Goal: Transaction & Acquisition: Book appointment/travel/reservation

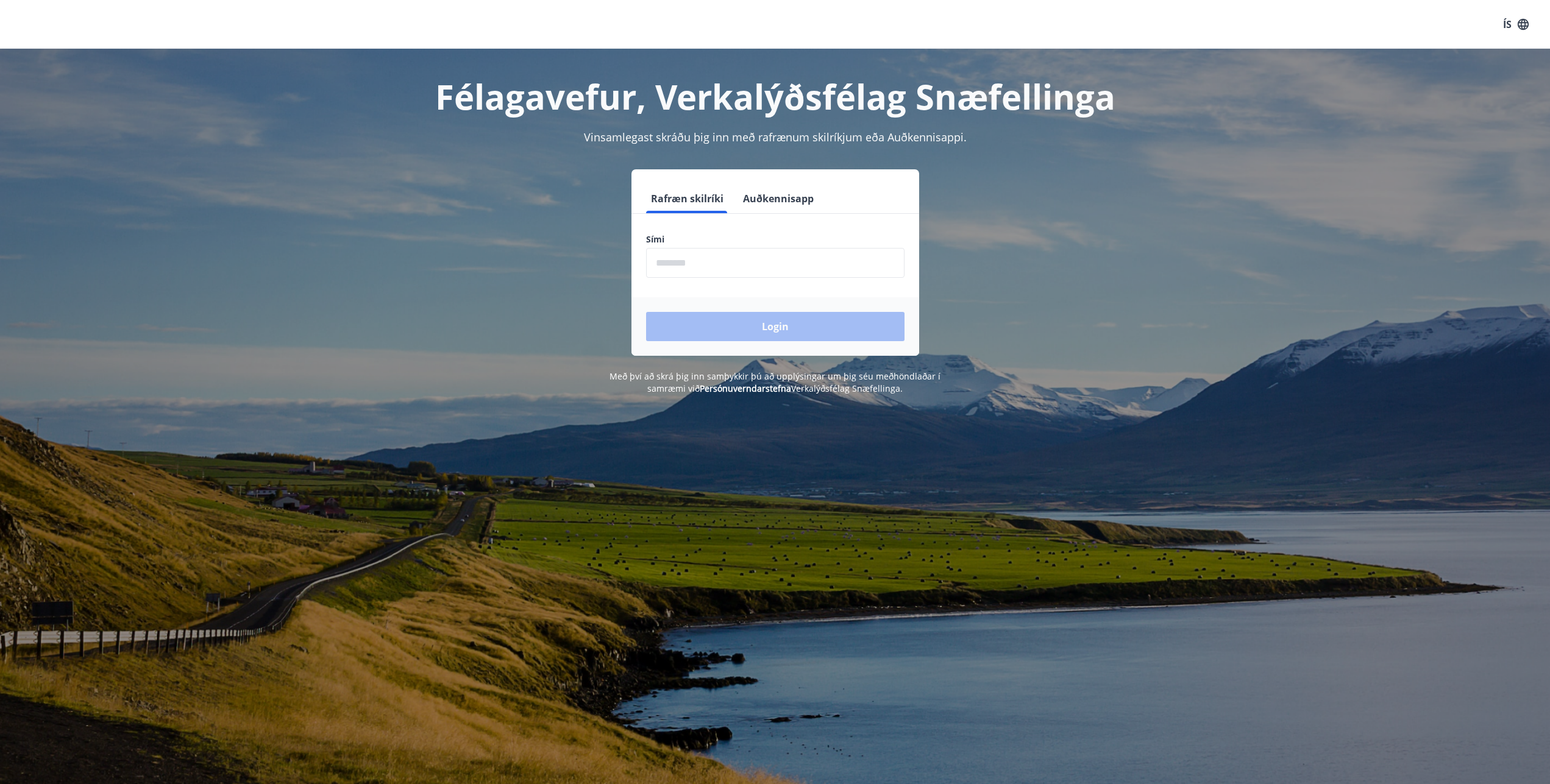
click at [735, 256] on input "phone" at bounding box center [776, 263] width 258 height 30
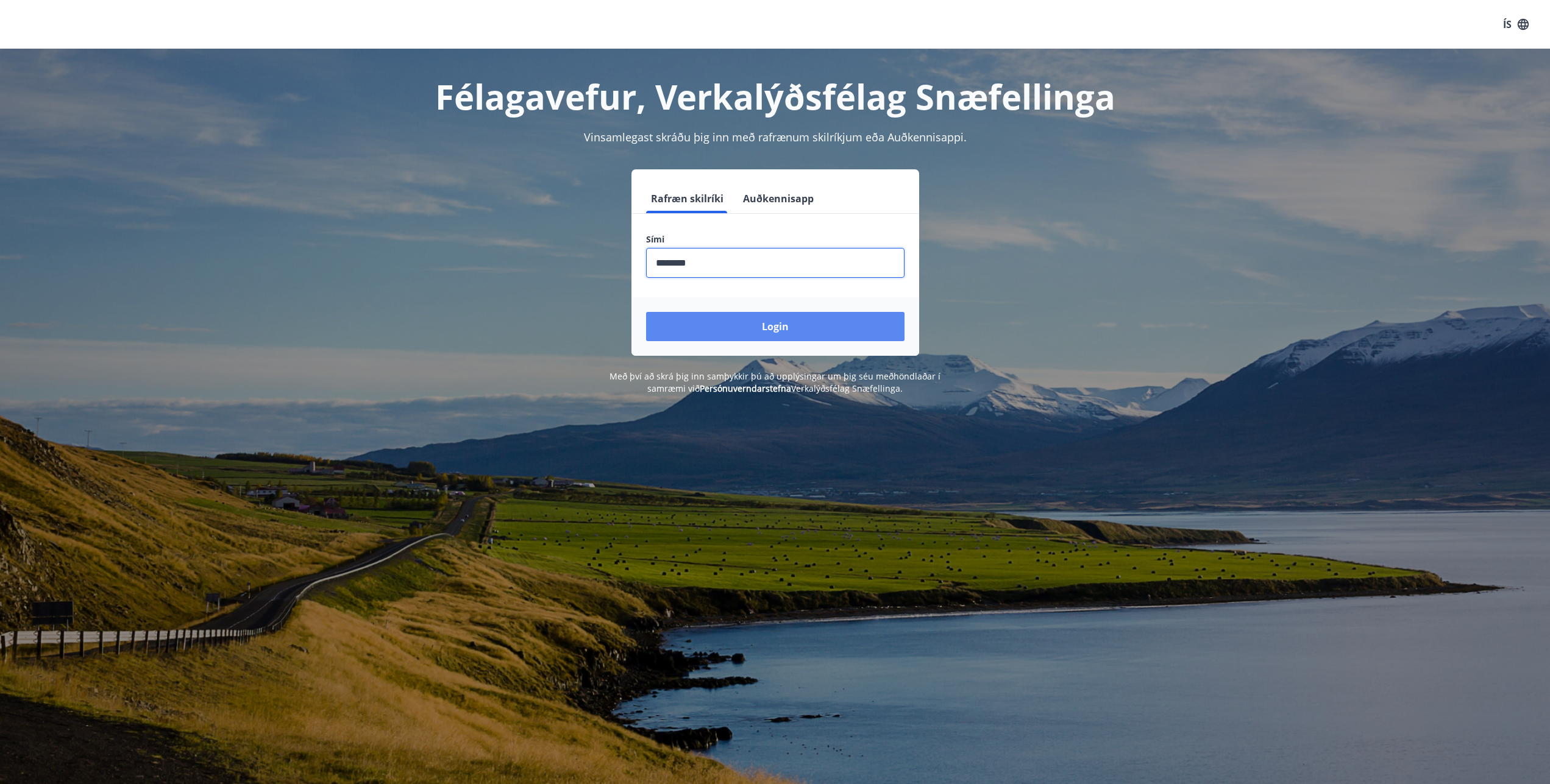
type input "********"
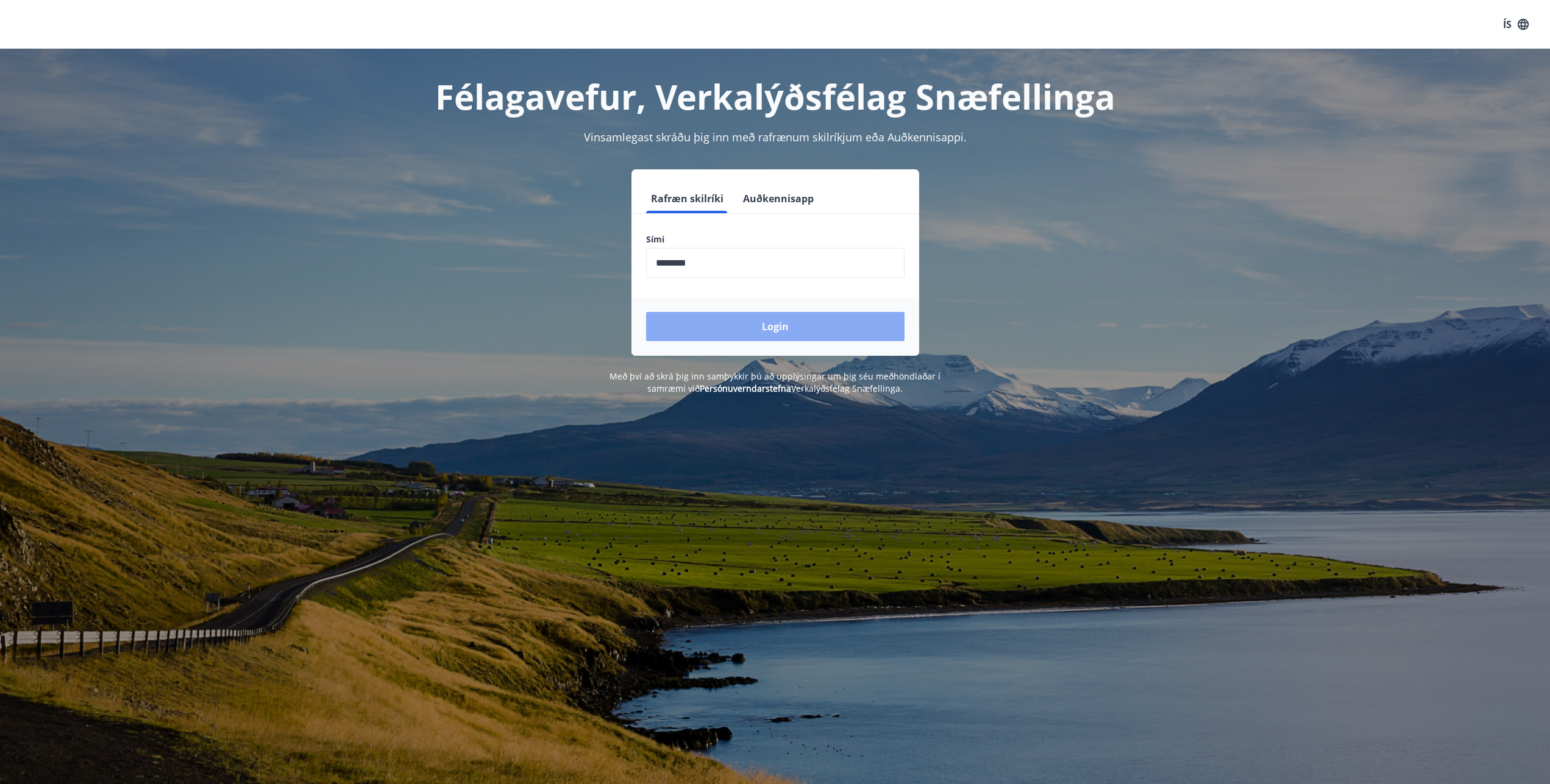
click at [761, 324] on button "Login" at bounding box center [776, 327] width 258 height 29
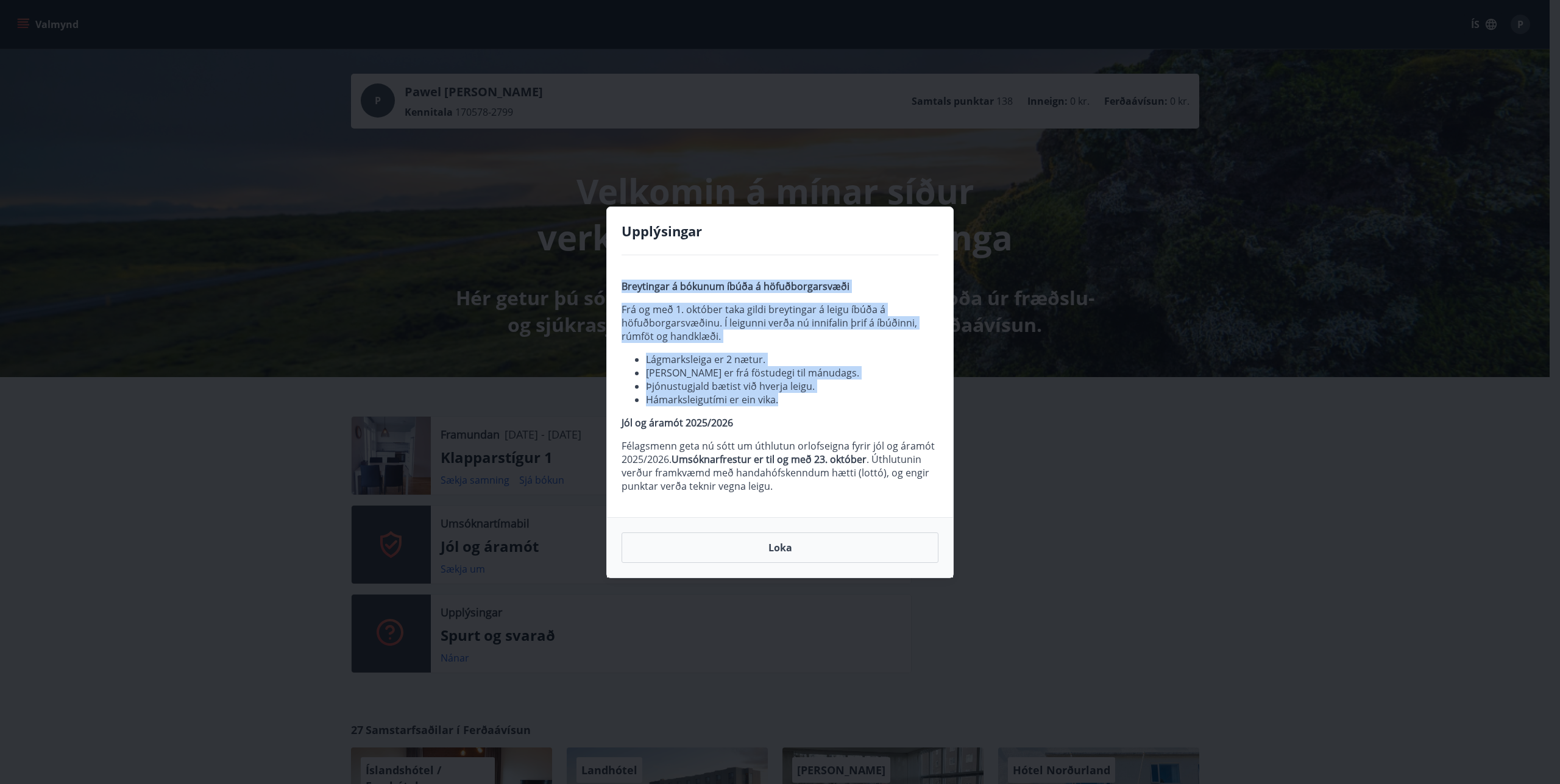
drag, startPoint x: 621, startPoint y: 283, endPoint x: 883, endPoint y: 398, distance: 286.1
click at [883, 398] on span "Breytingar á bókunum íbúða á höfuðborgarsvæði Frá og með 1. október taka gildi …" at bounding box center [780, 386] width 317 height 213
copy span "Breytingar á bókunum íbúða á höfuðborgarsvæði Frá og með 1. október taka gildi …"
click at [770, 543] on button "Loka" at bounding box center [780, 547] width 317 height 30
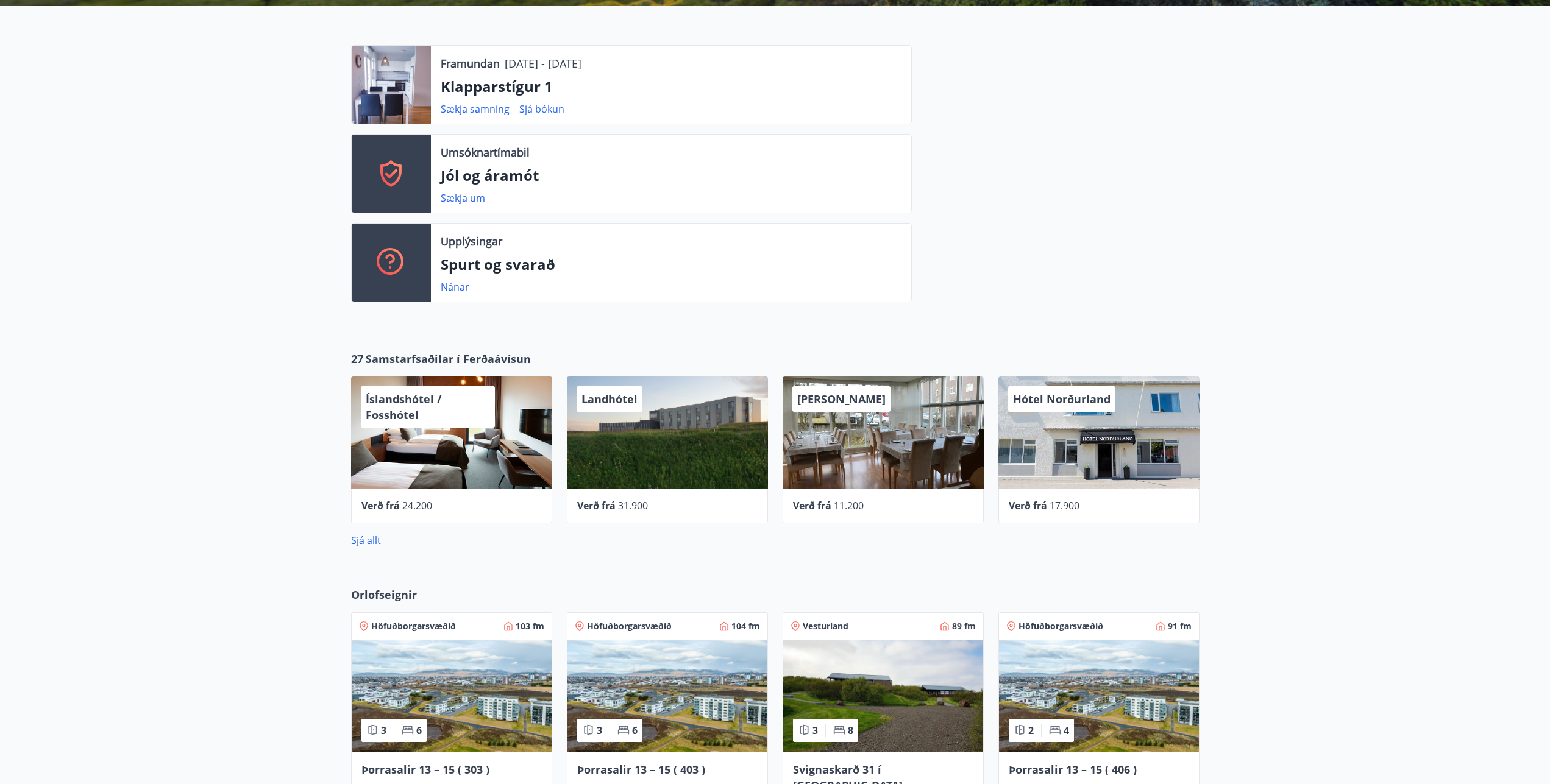
scroll to position [604, 0]
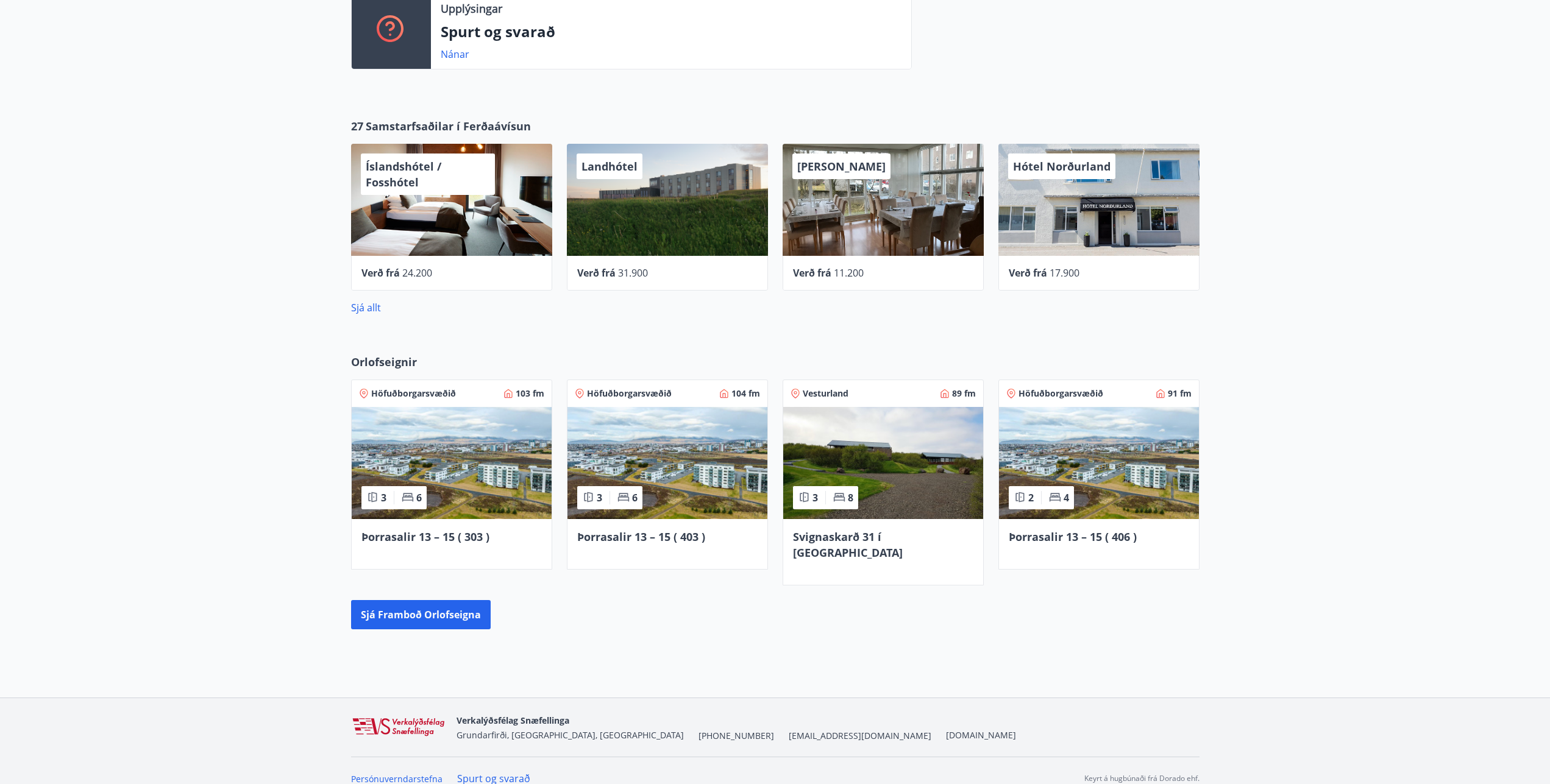
click at [457, 464] on img at bounding box center [452, 463] width 200 height 112
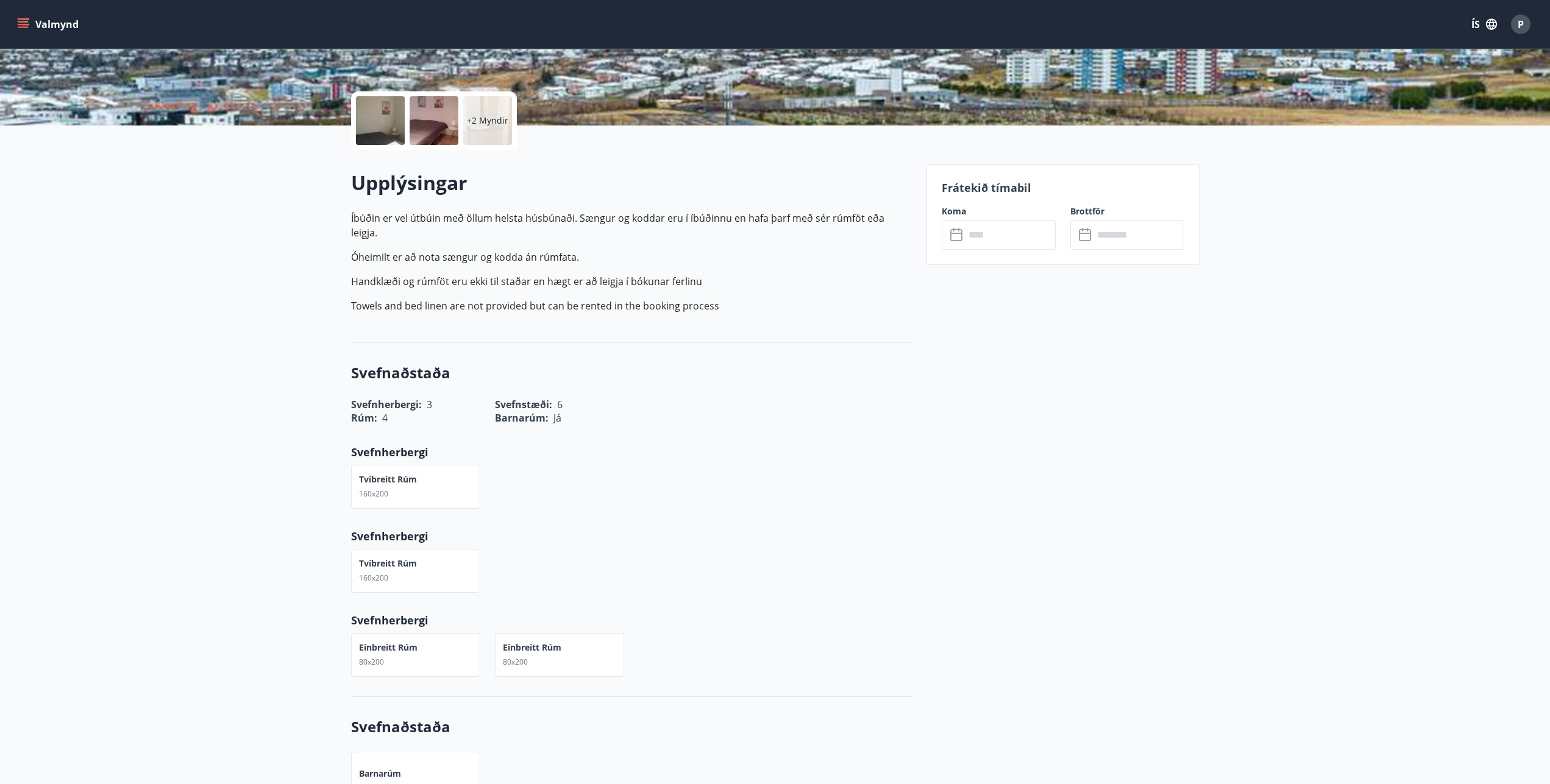
scroll to position [249, 0]
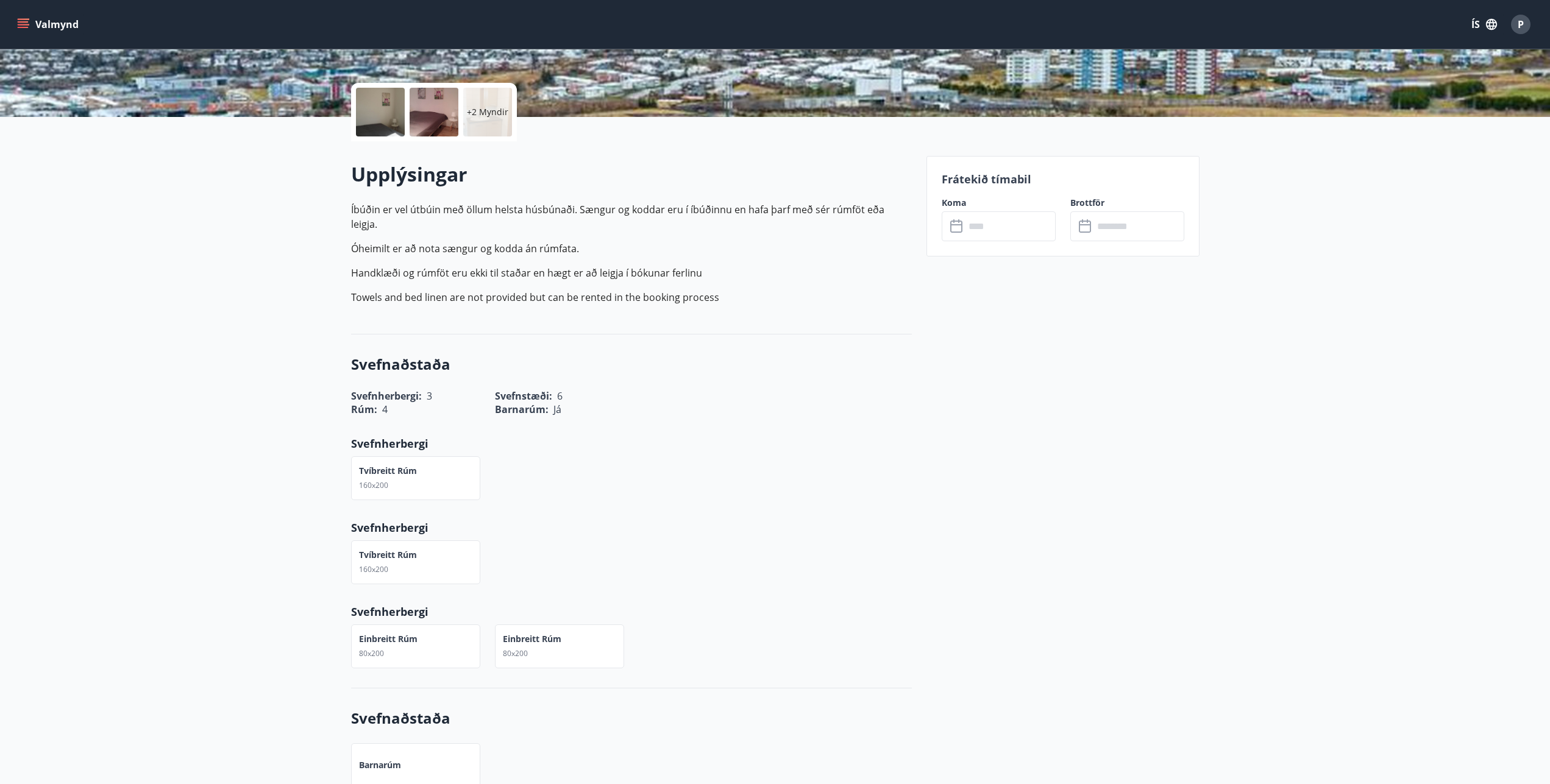
click at [958, 225] on icon at bounding box center [957, 227] width 15 height 15
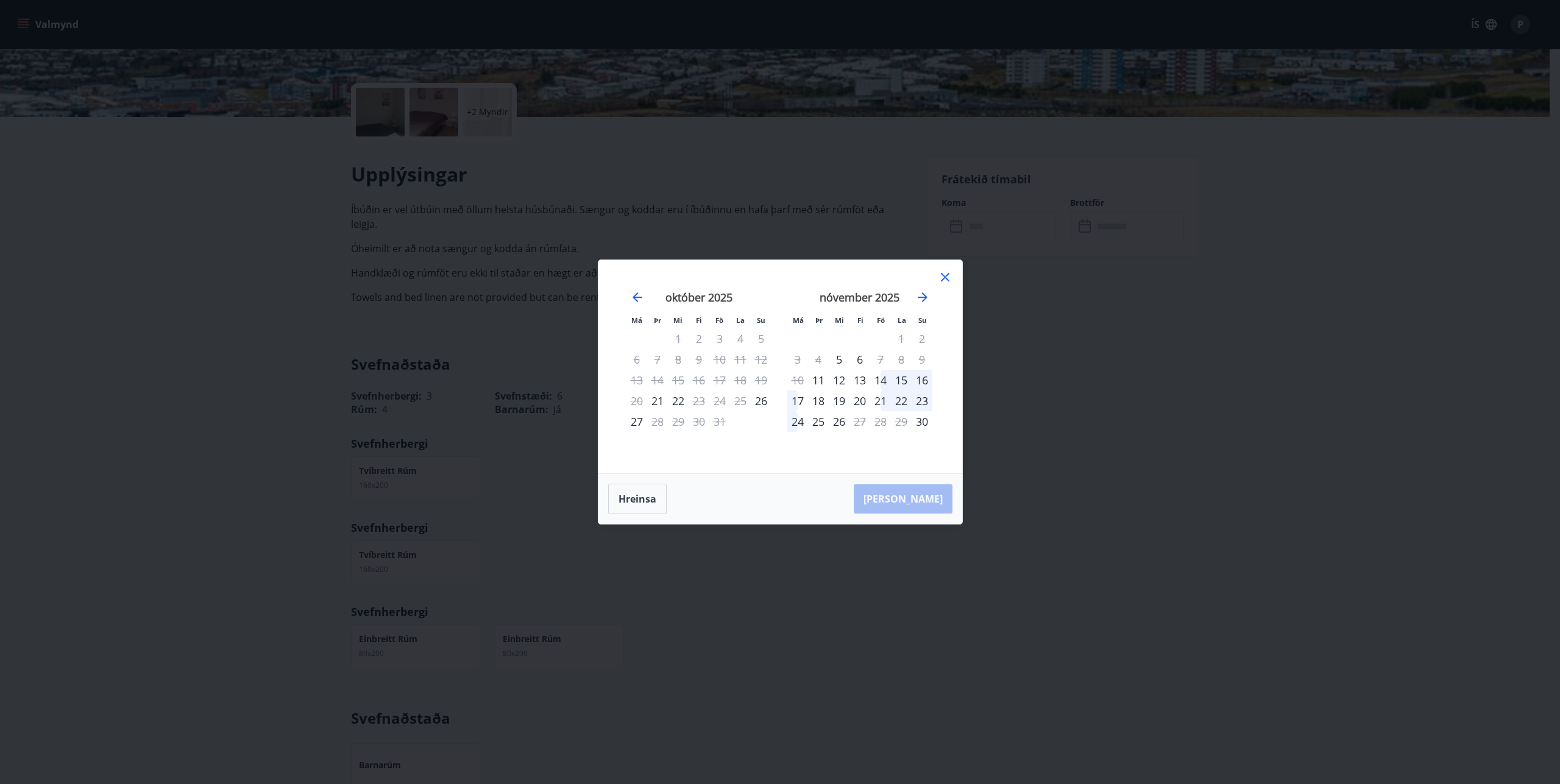
click at [880, 401] on div "21" at bounding box center [880, 401] width 21 height 21
click at [887, 401] on div "21" at bounding box center [880, 401] width 21 height 21
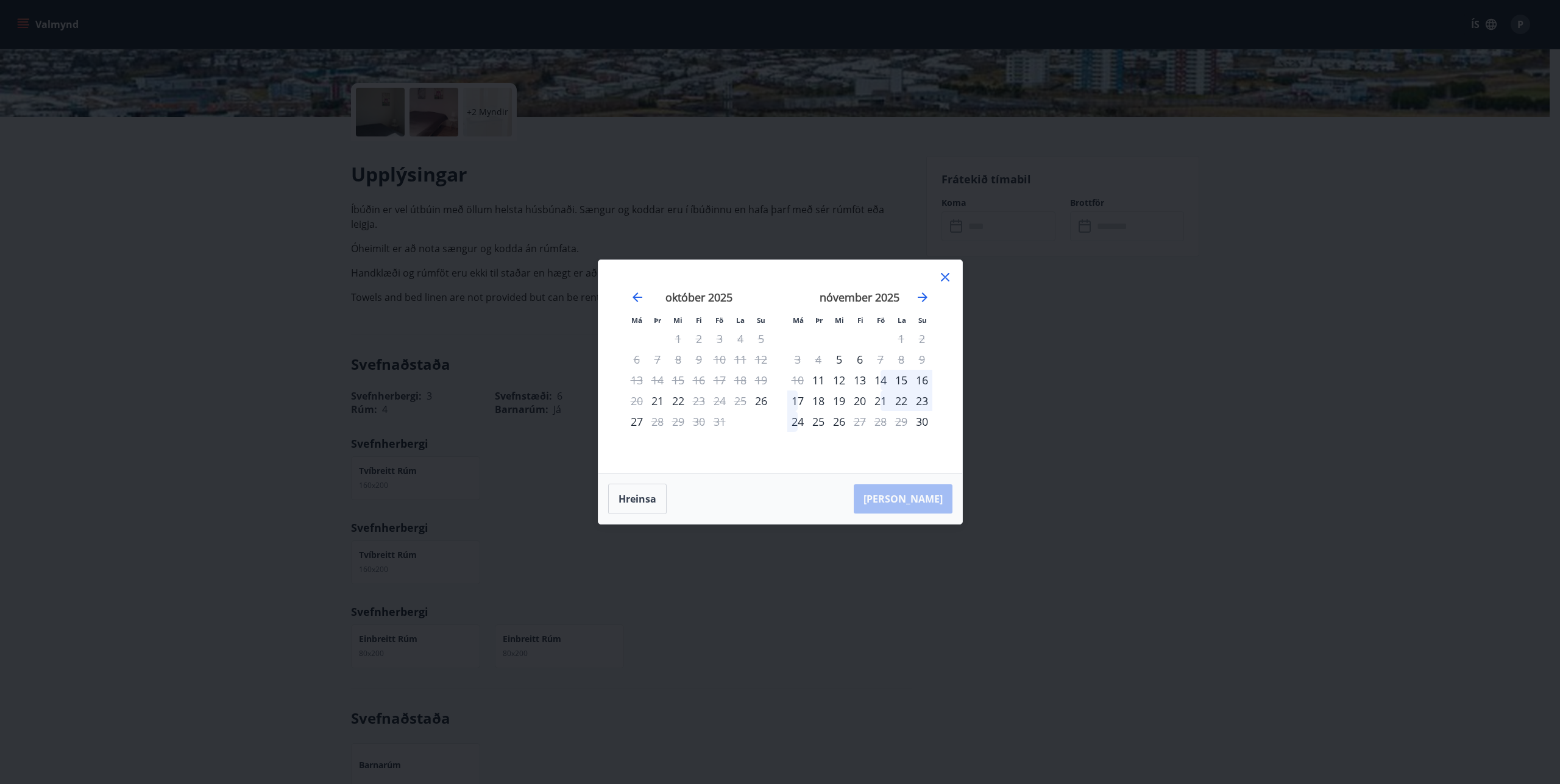
click at [879, 376] on div "14" at bounding box center [880, 380] width 21 height 21
click at [925, 296] on icon "Move forward to switch to the next month." at bounding box center [922, 297] width 9 height 9
click at [721, 378] on div "14" at bounding box center [720, 380] width 21 height 21
click at [721, 375] on div "14" at bounding box center [720, 380] width 21 height 21
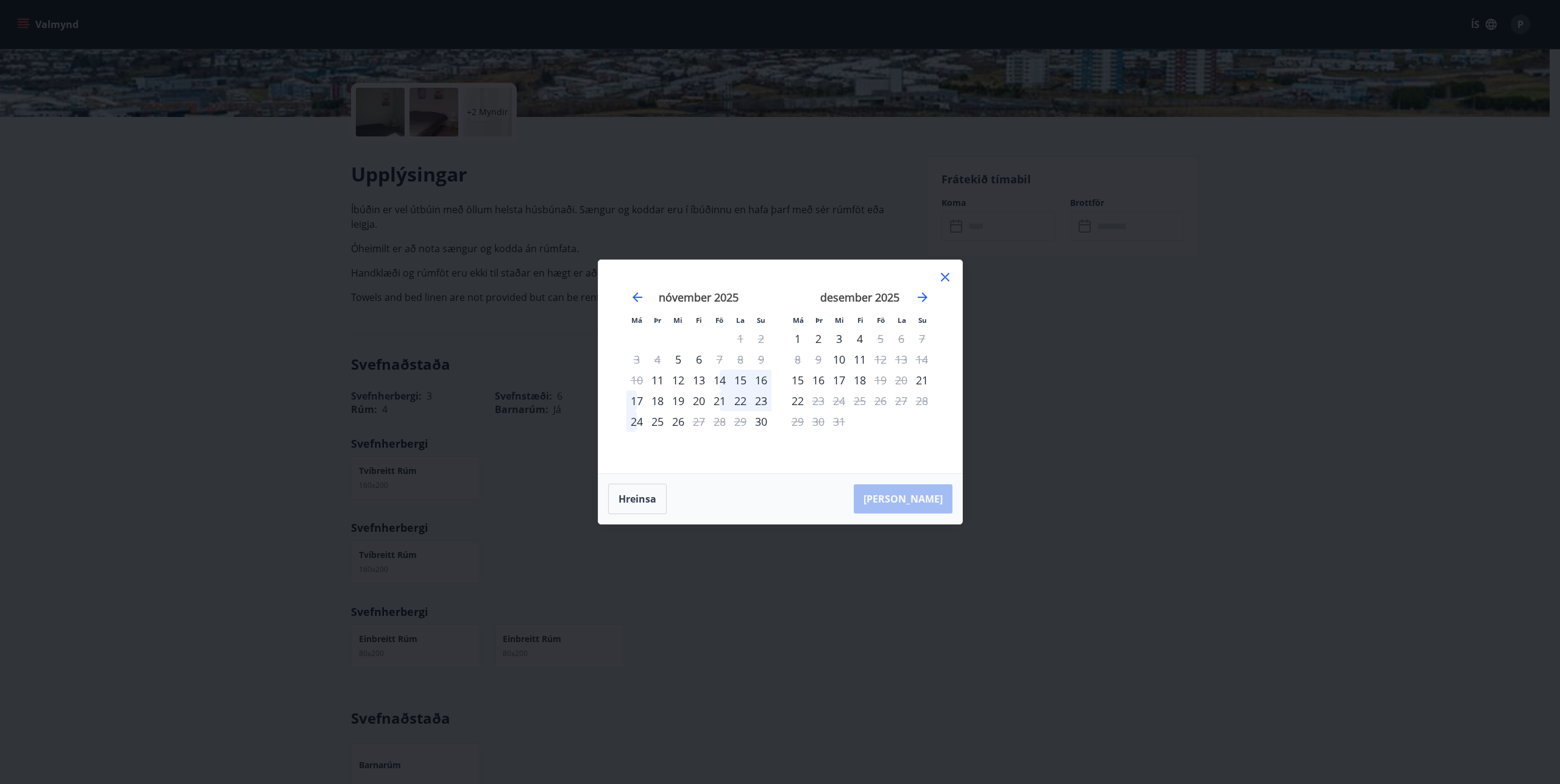
click at [721, 375] on div "14" at bounding box center [720, 380] width 21 height 21
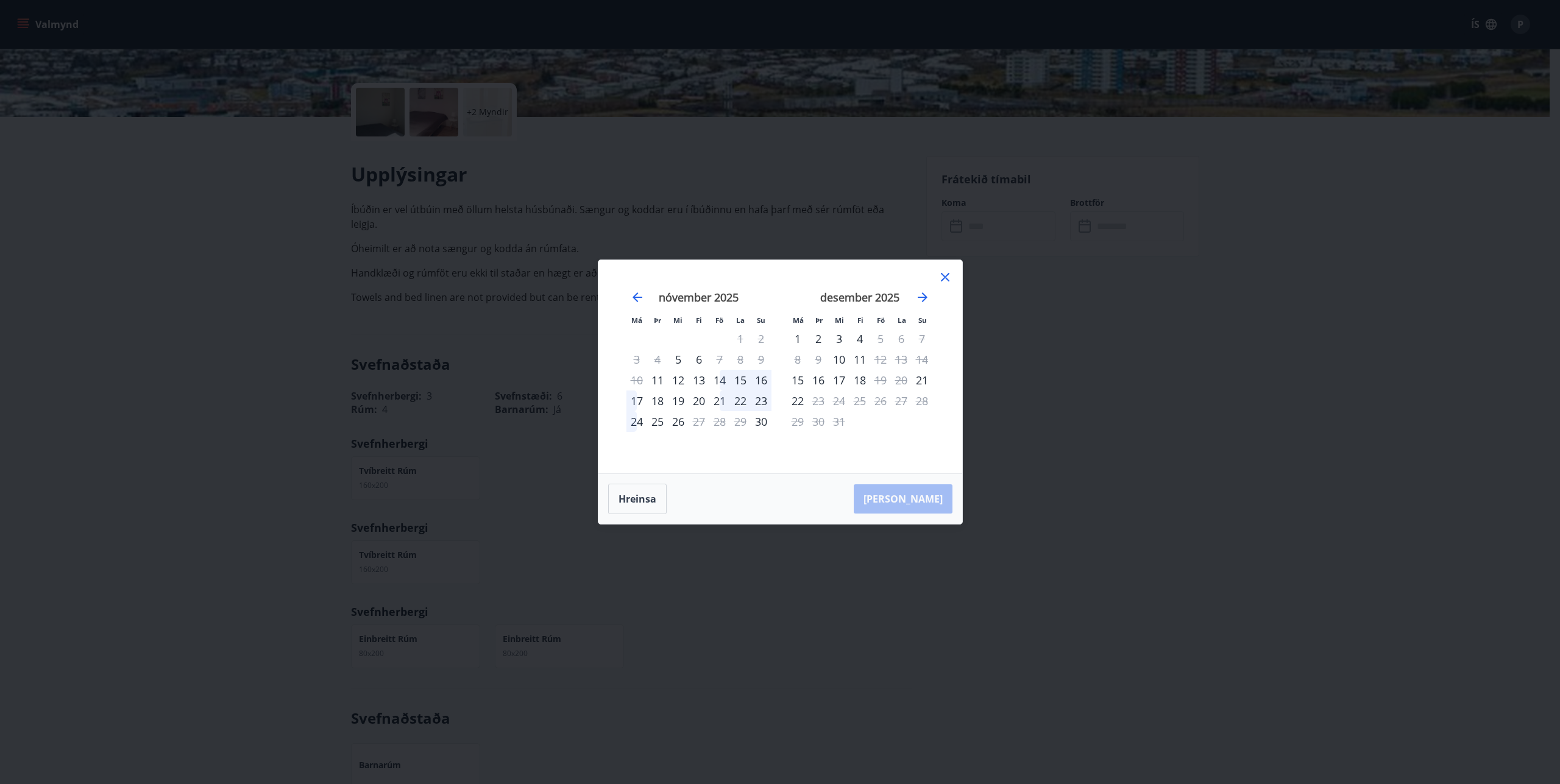
click at [704, 378] on div "13" at bounding box center [699, 380] width 21 height 21
click at [702, 381] on div "13" at bounding box center [699, 380] width 21 height 21
click at [742, 380] on div "15" at bounding box center [740, 380] width 21 height 21
click at [764, 380] on div "16" at bounding box center [761, 380] width 21 height 21
click at [733, 382] on div "15" at bounding box center [740, 380] width 21 height 21
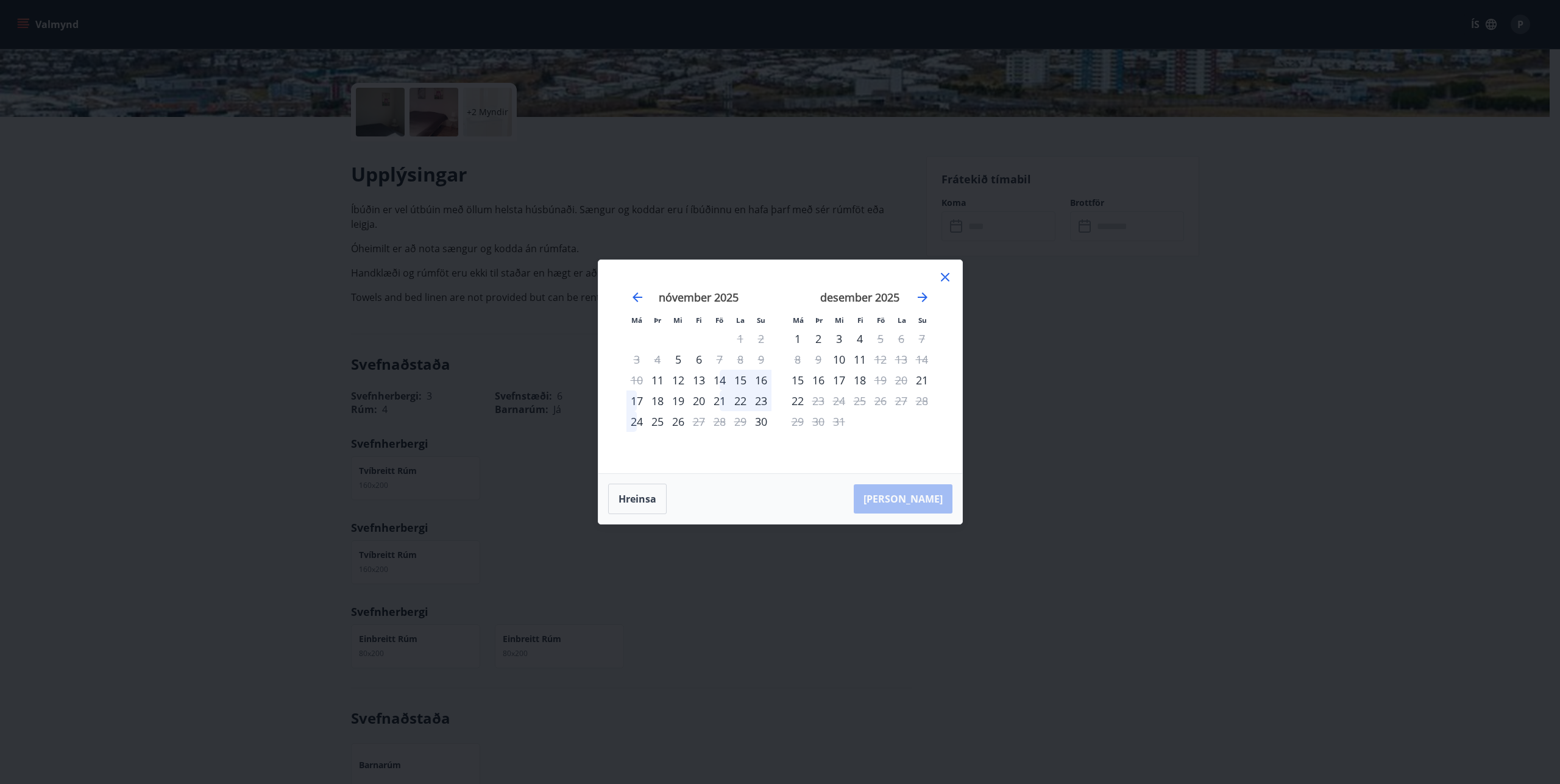
click at [721, 380] on tr "10 11 12 13 14 15 16" at bounding box center [699, 380] width 145 height 21
click at [634, 421] on div "24" at bounding box center [637, 421] width 21 height 21
click at [709, 375] on div "13" at bounding box center [699, 380] width 21 height 21
click at [763, 376] on div "16" at bounding box center [761, 380] width 21 height 21
click at [721, 379] on div "14" at bounding box center [720, 380] width 21 height 21
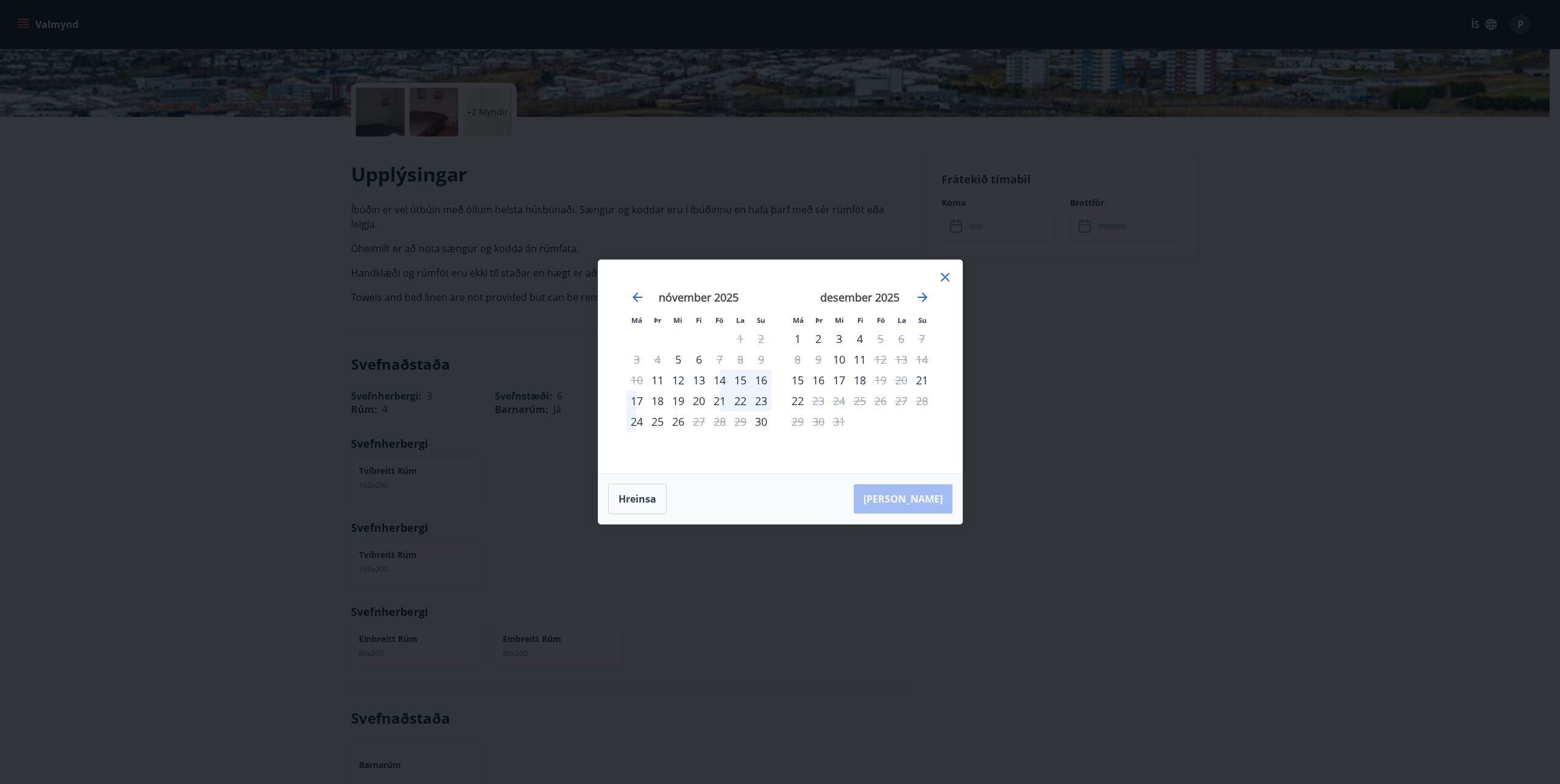
click at [721, 379] on div "14" at bounding box center [720, 380] width 21 height 21
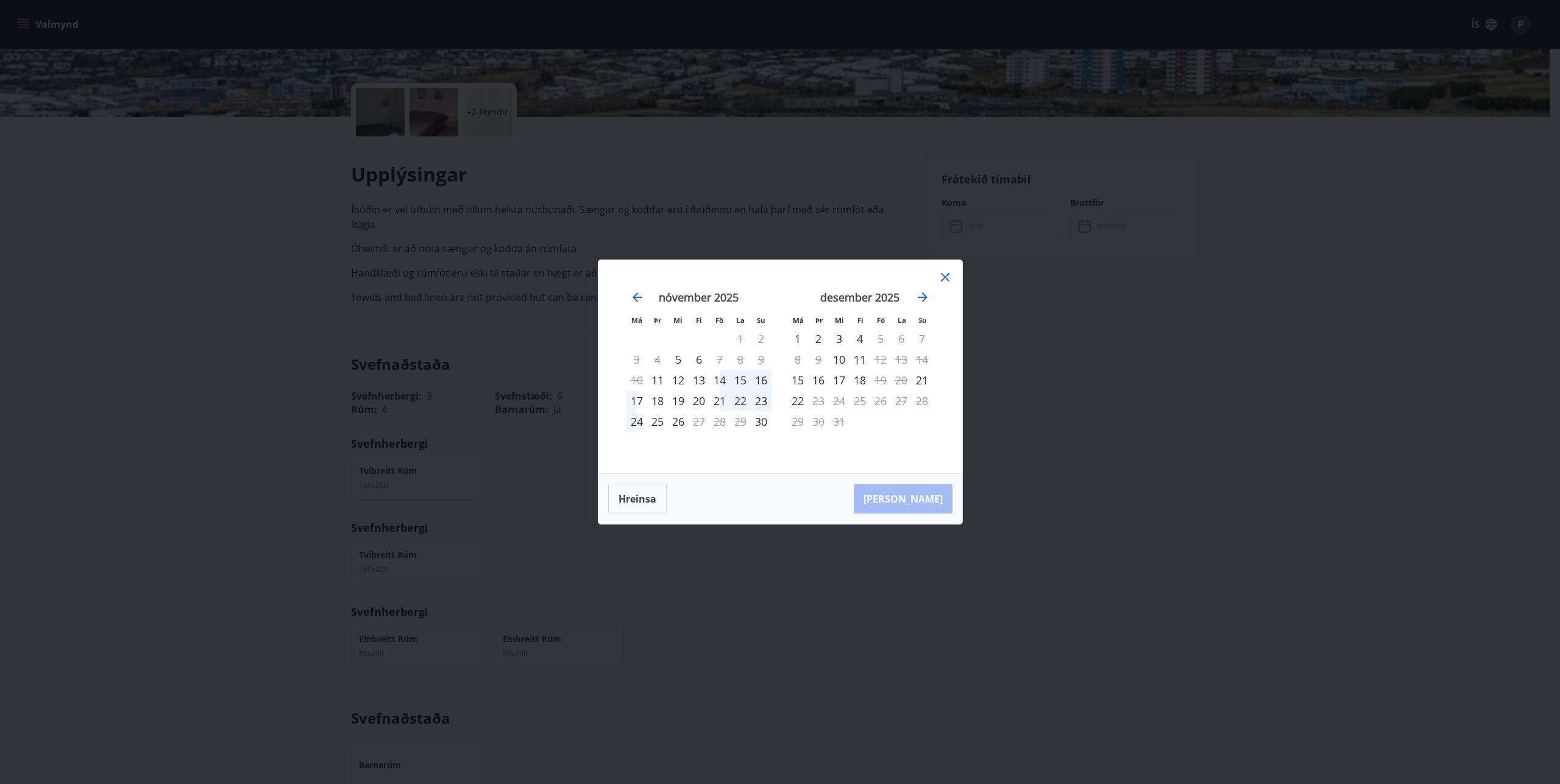
click at [721, 379] on div "14" at bounding box center [720, 380] width 21 height 21
click at [742, 378] on div "15" at bounding box center [740, 380] width 21 height 21
drag, startPoint x: 744, startPoint y: 378, endPoint x: 756, endPoint y: 379, distance: 12.0
click at [747, 378] on div "15" at bounding box center [740, 380] width 21 height 21
click at [762, 379] on div "16" at bounding box center [761, 380] width 21 height 21
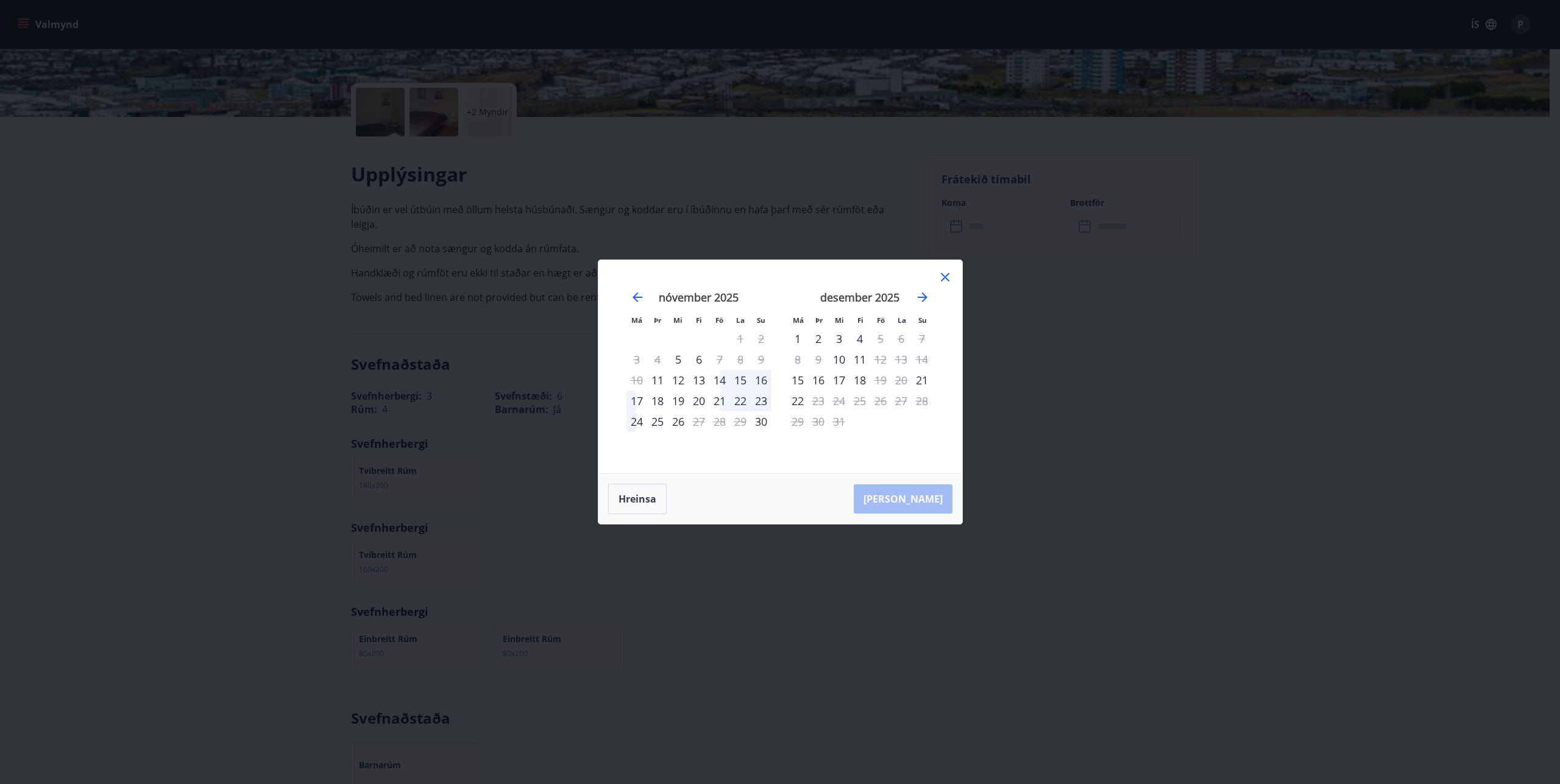
drag, startPoint x: 762, startPoint y: 379, endPoint x: 762, endPoint y: 429, distance: 50.0
click at [762, 380] on div "16" at bounding box center [761, 380] width 21 height 21
click at [721, 358] on div "7" at bounding box center [720, 359] width 21 height 21
click at [723, 382] on div "14" at bounding box center [720, 380] width 21 height 21
click at [761, 377] on div "16" at bounding box center [761, 380] width 21 height 21
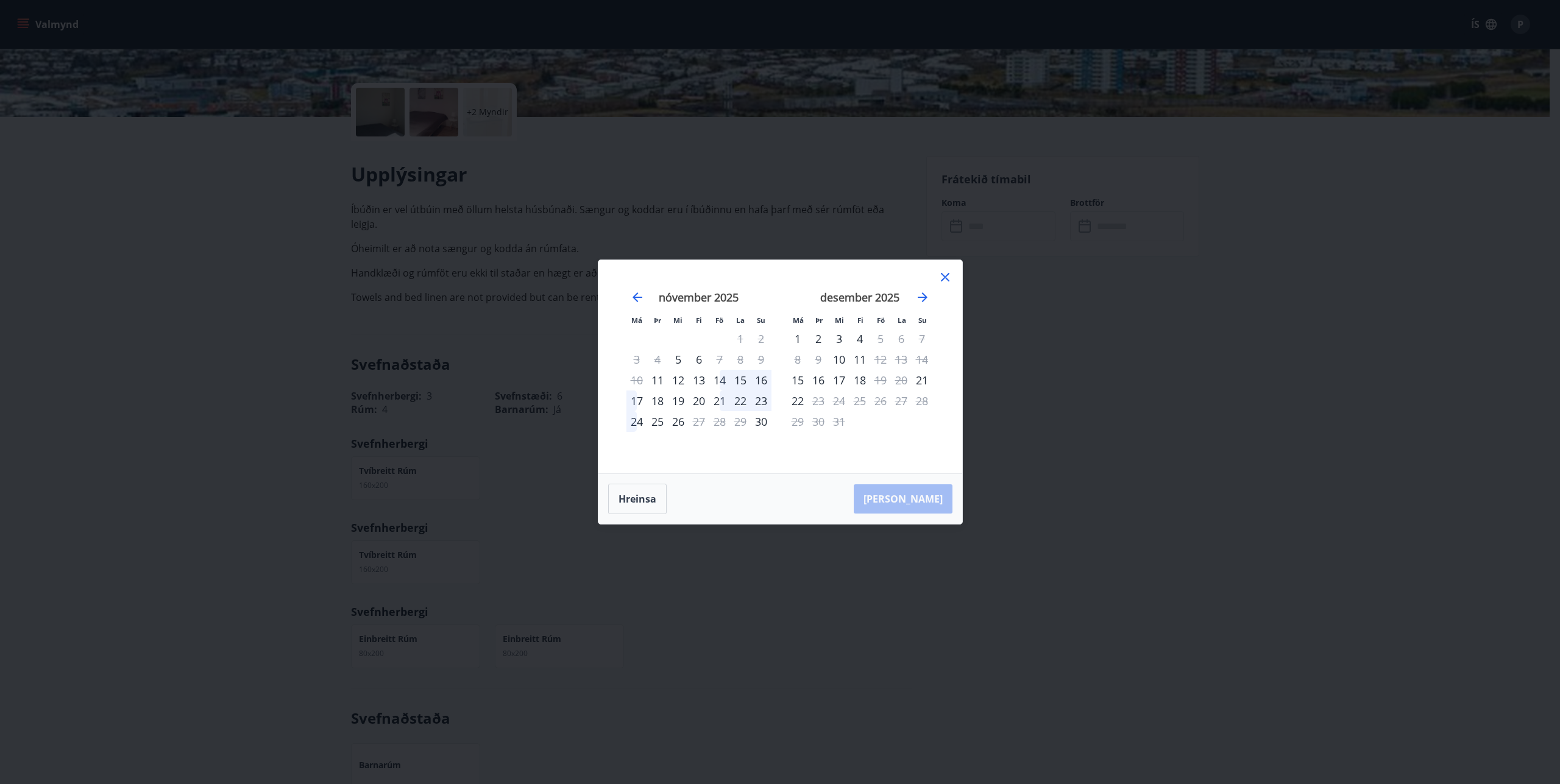
click at [949, 276] on icon at bounding box center [945, 277] width 15 height 15
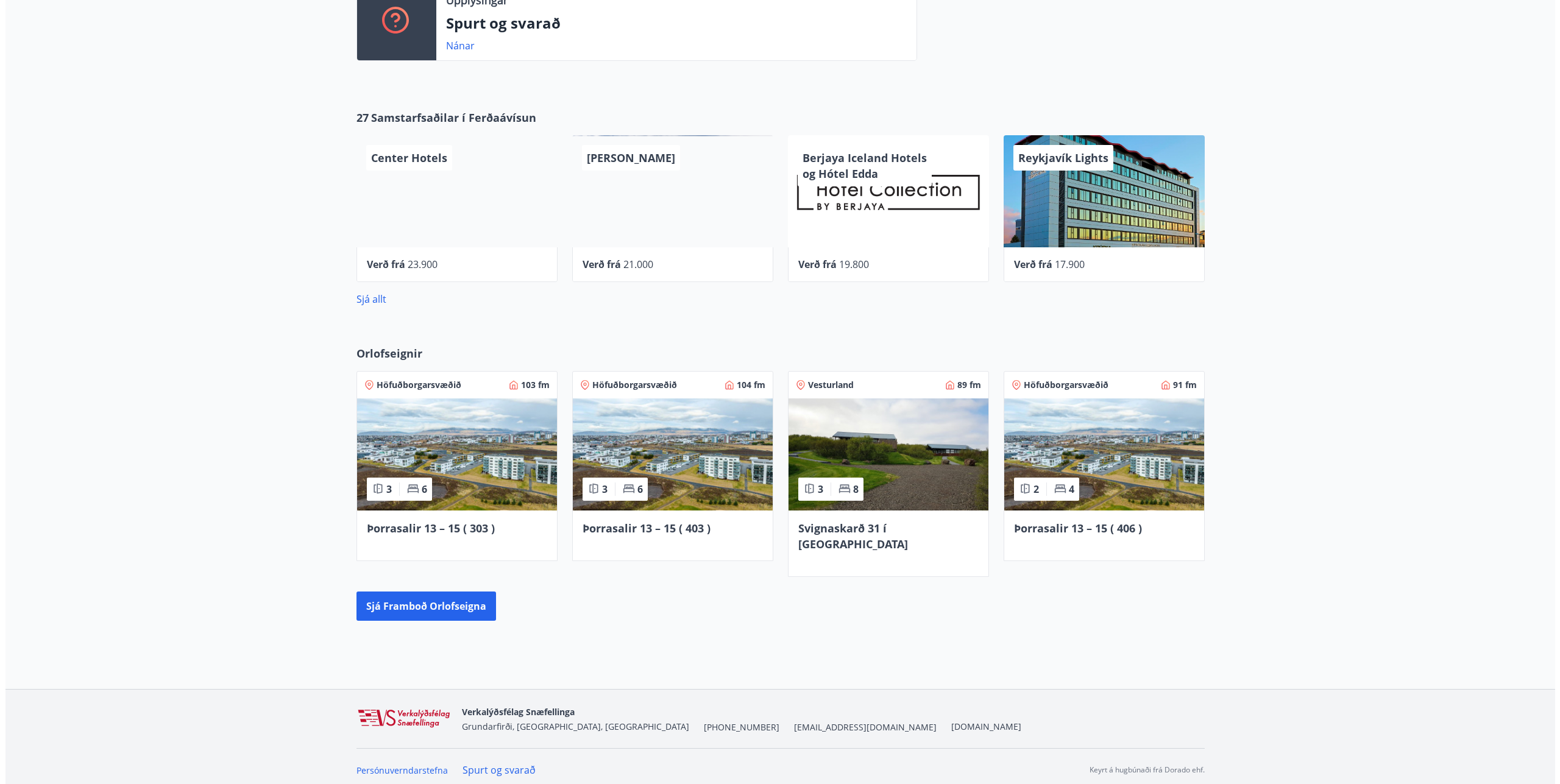
scroll to position [604, 0]
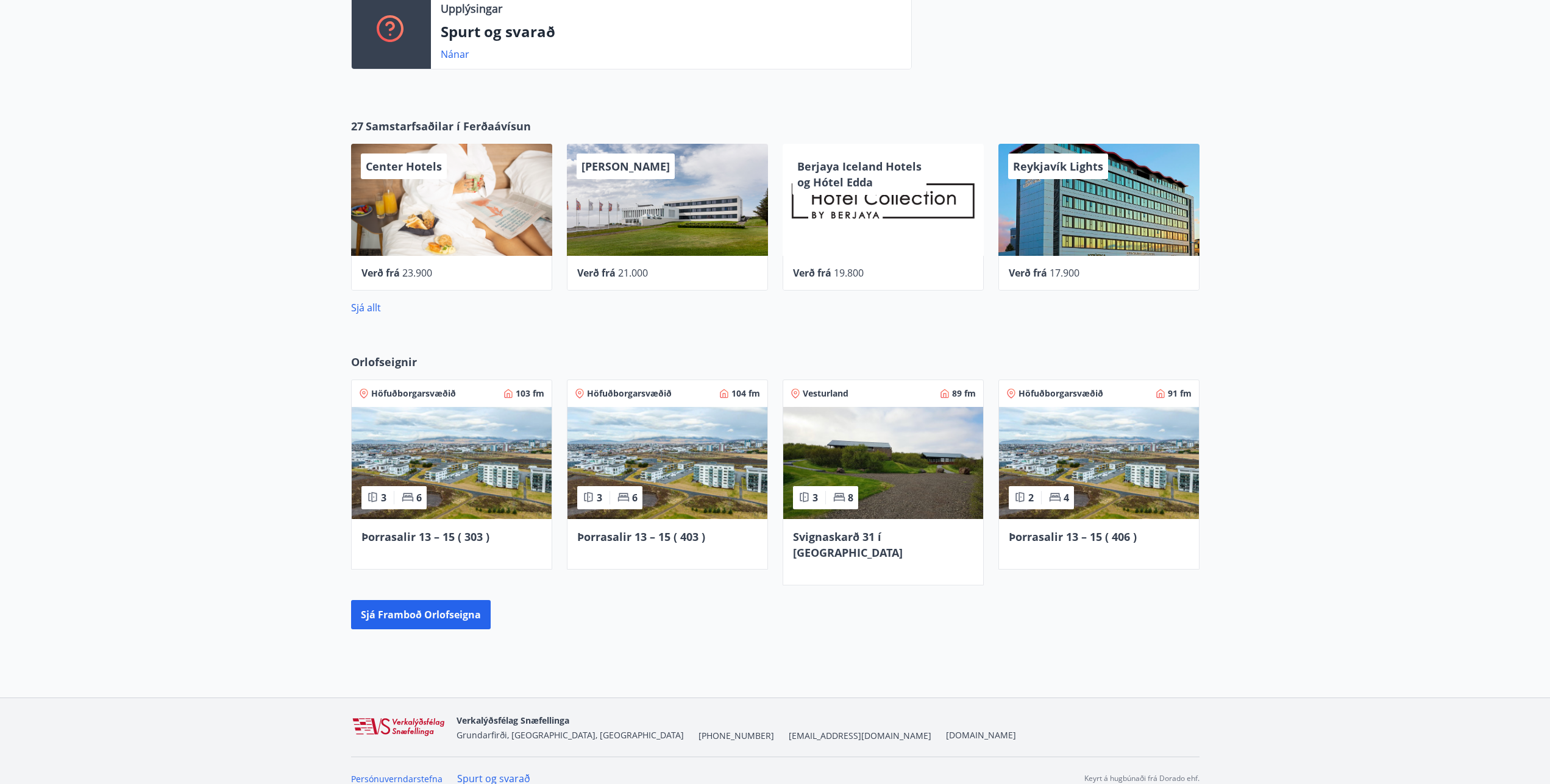
click at [1073, 218] on div "Reykjavík Lights" at bounding box center [1099, 199] width 201 height 112
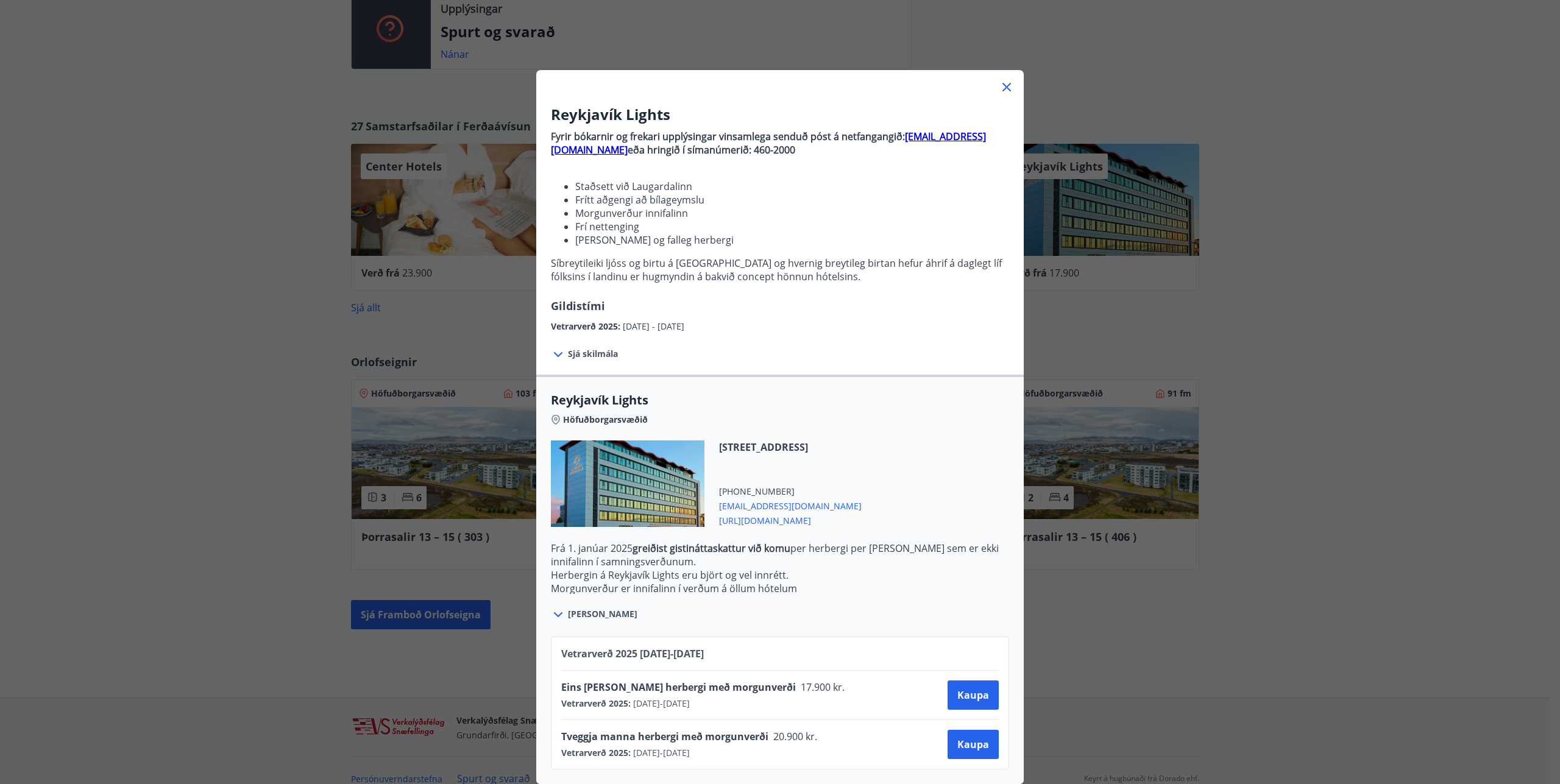
scroll to position [13, 0]
drag, startPoint x: 575, startPoint y: 104, endPoint x: 681, endPoint y: 104, distance: 106.0
click at [681, 104] on div "Reykjavík Lights Fyrir bókarnir og frekari upplýsingar vinsamlega senduð póst á…" at bounding box center [780, 219] width 487 height 229
click at [859, 333] on div "Sjá skilmála Samningsverð eru háð bókunarstöðu og áskilja Keahótel sér rétt til…" at bounding box center [780, 354] width 487 height 41
click at [1006, 70] on div at bounding box center [780, 82] width 487 height 25
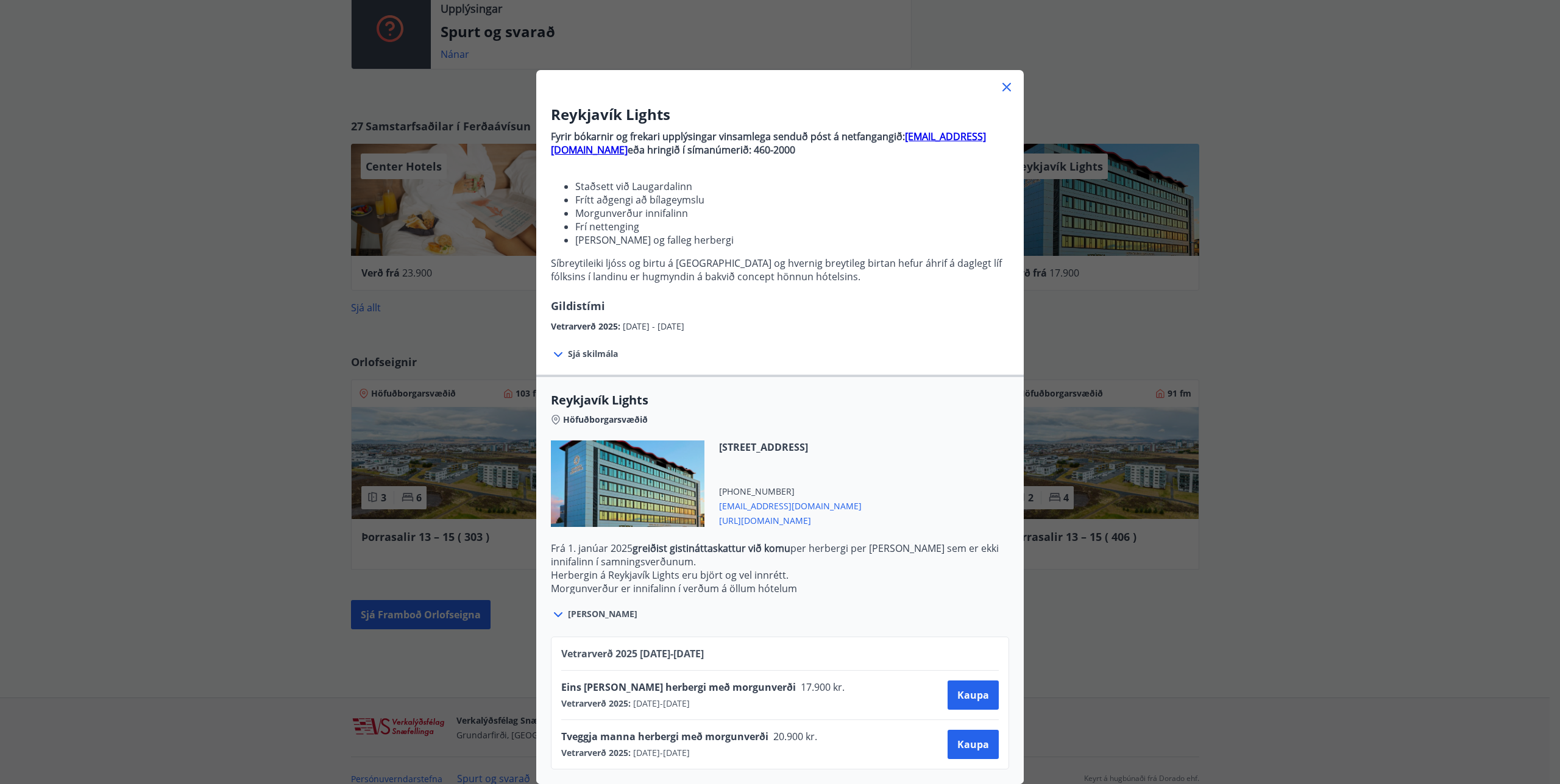
click at [1004, 80] on icon at bounding box center [1006, 87] width 15 height 15
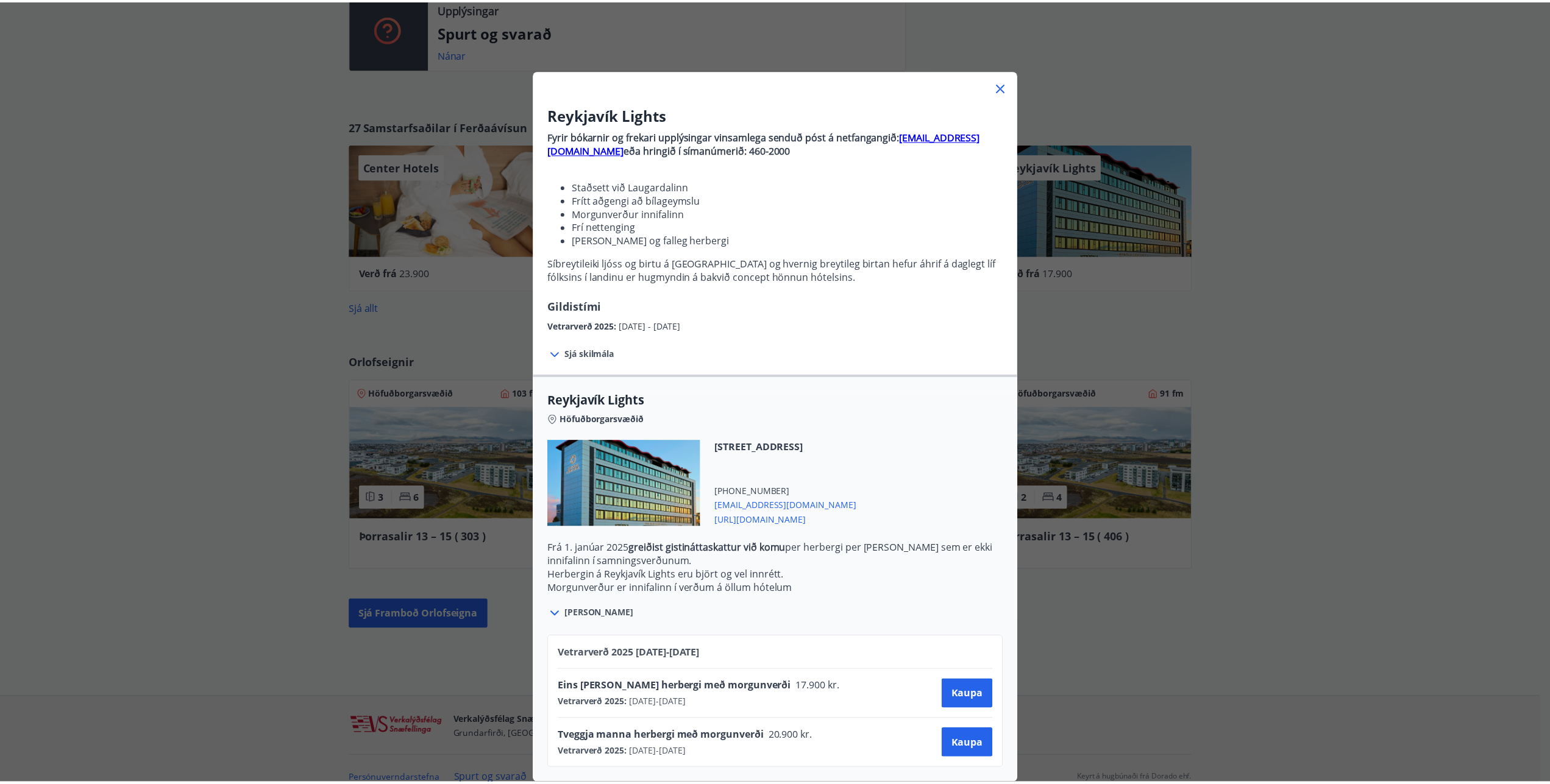
scroll to position [0, 0]
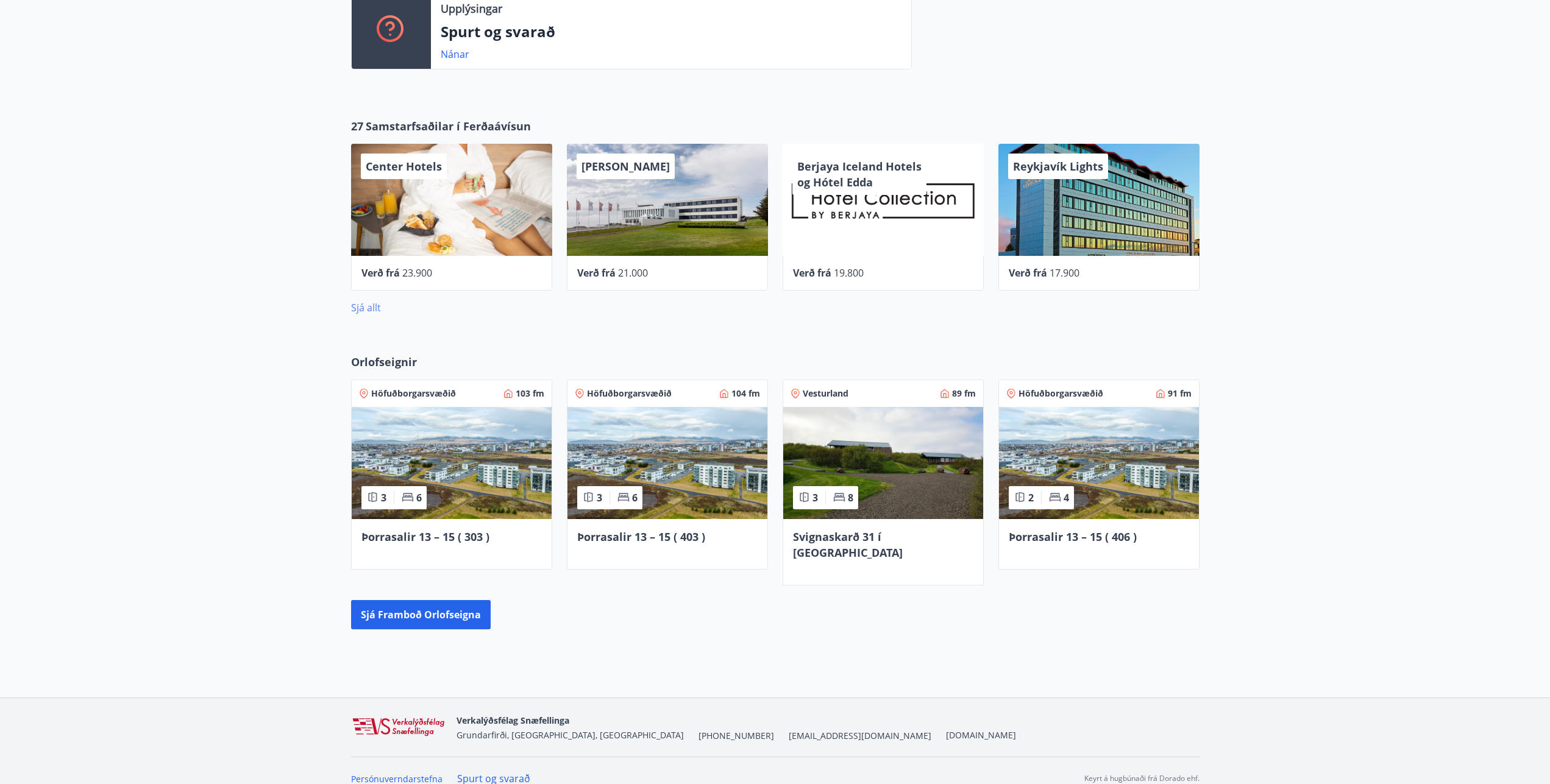
click at [364, 303] on link "Sjá allt" at bounding box center [366, 308] width 30 height 13
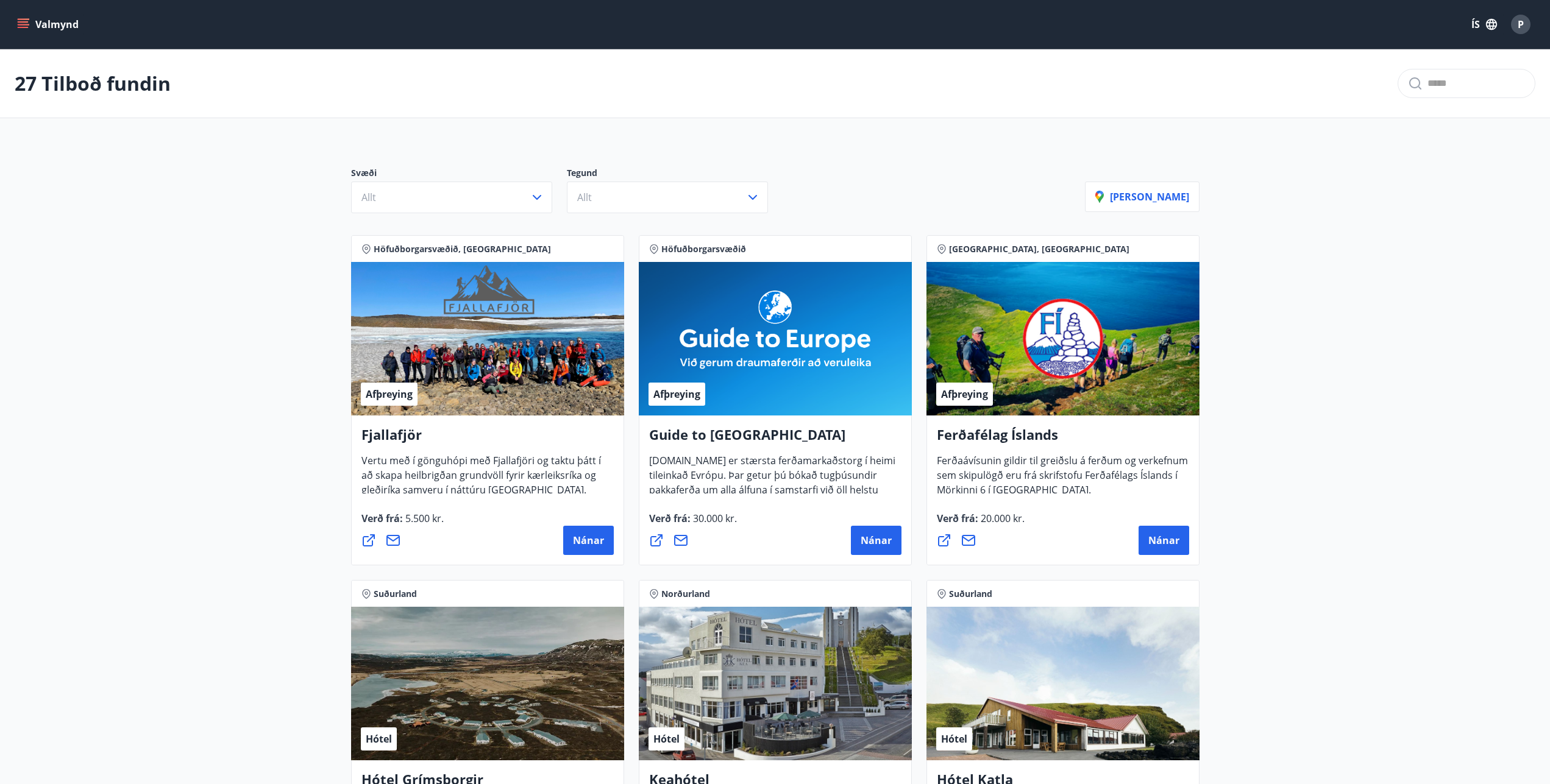
click at [22, 25] on icon "menu" at bounding box center [24, 25] width 13 height 1
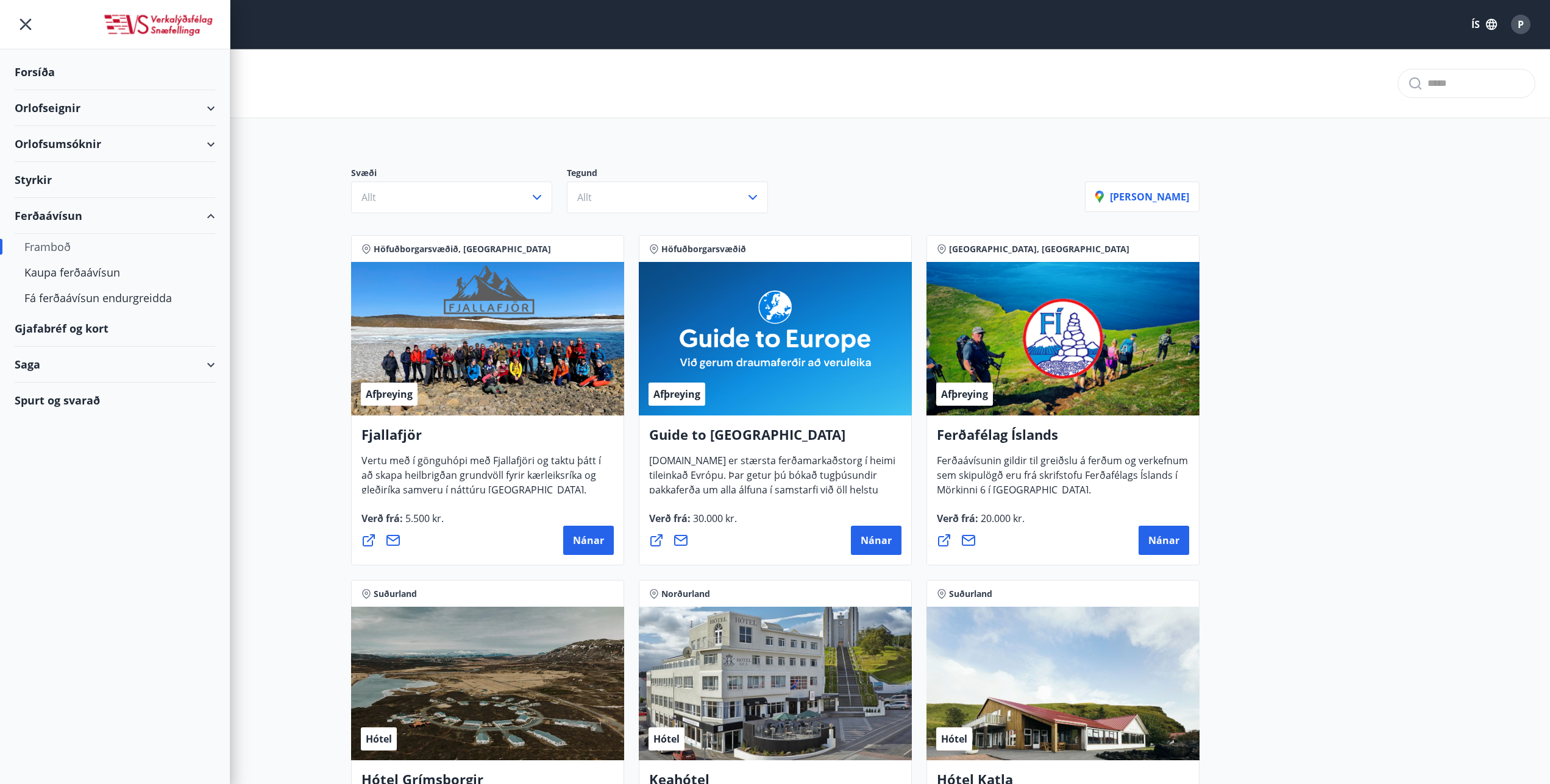
click at [80, 106] on div "Orlofseignir" at bounding box center [115, 108] width 201 height 36
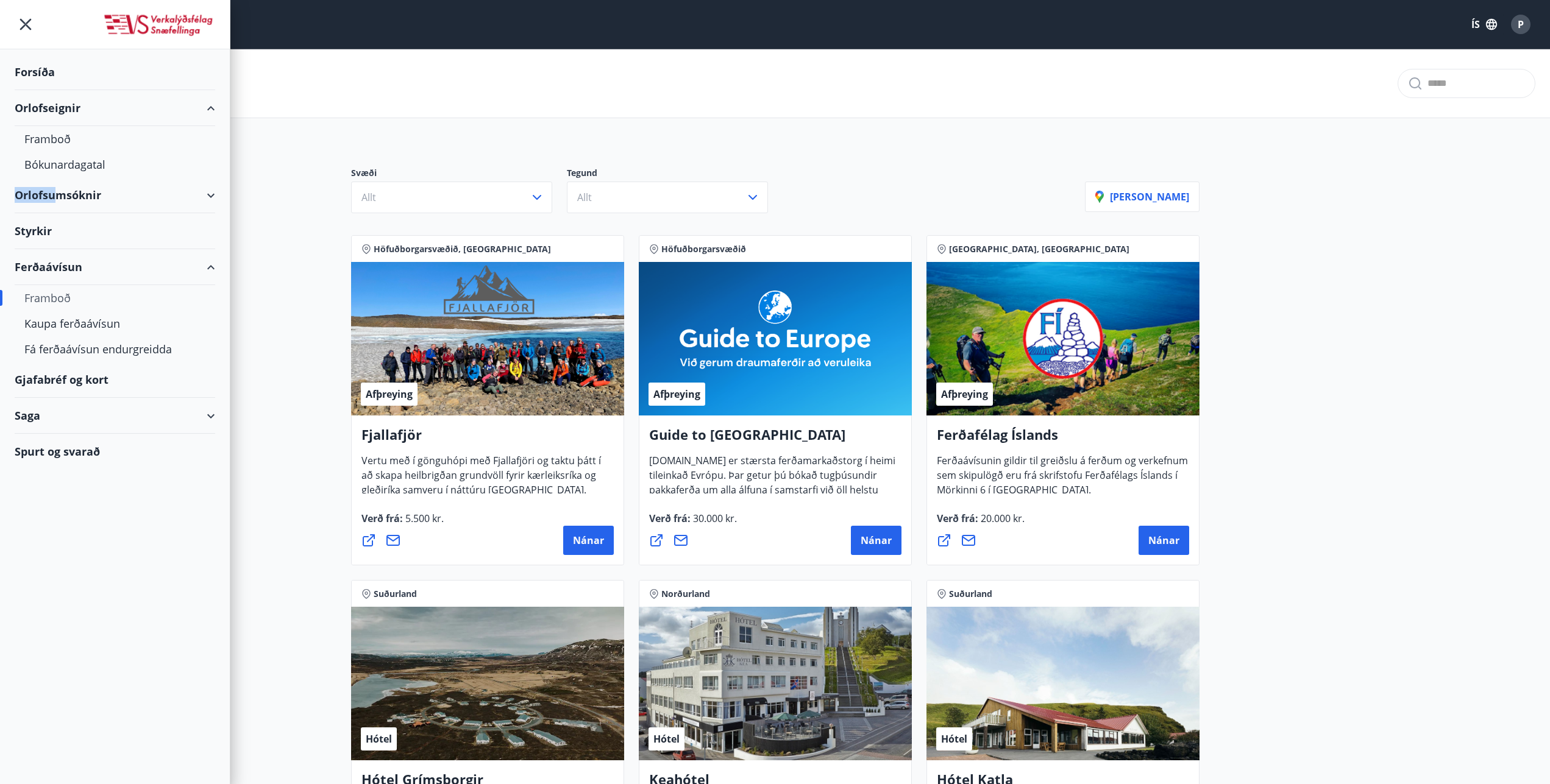
click at [54, 194] on div "Orlofsumsóknir" at bounding box center [115, 195] width 201 height 36
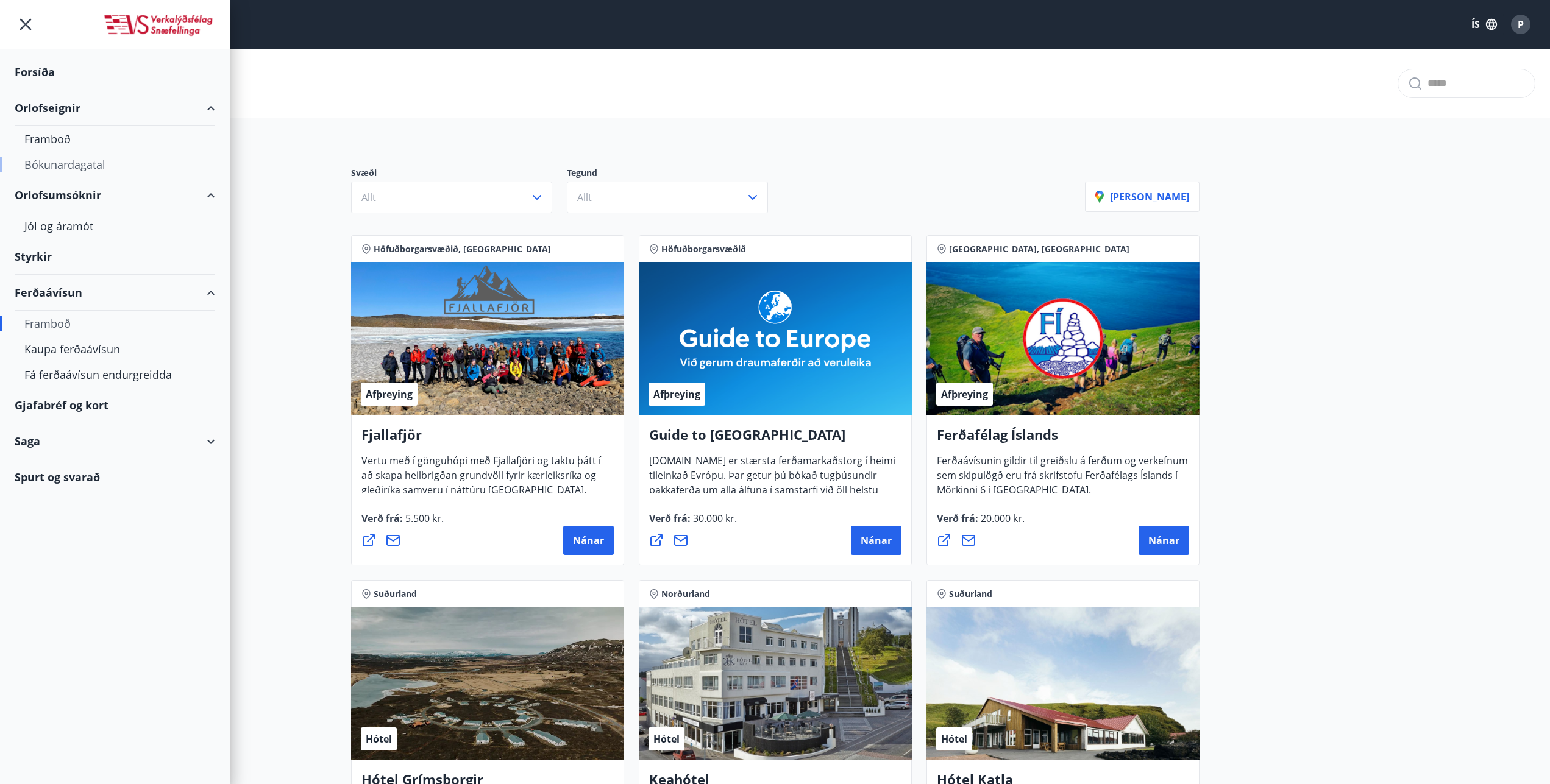
click at [98, 160] on div "Bókunardagatal" at bounding box center [115, 165] width 181 height 25
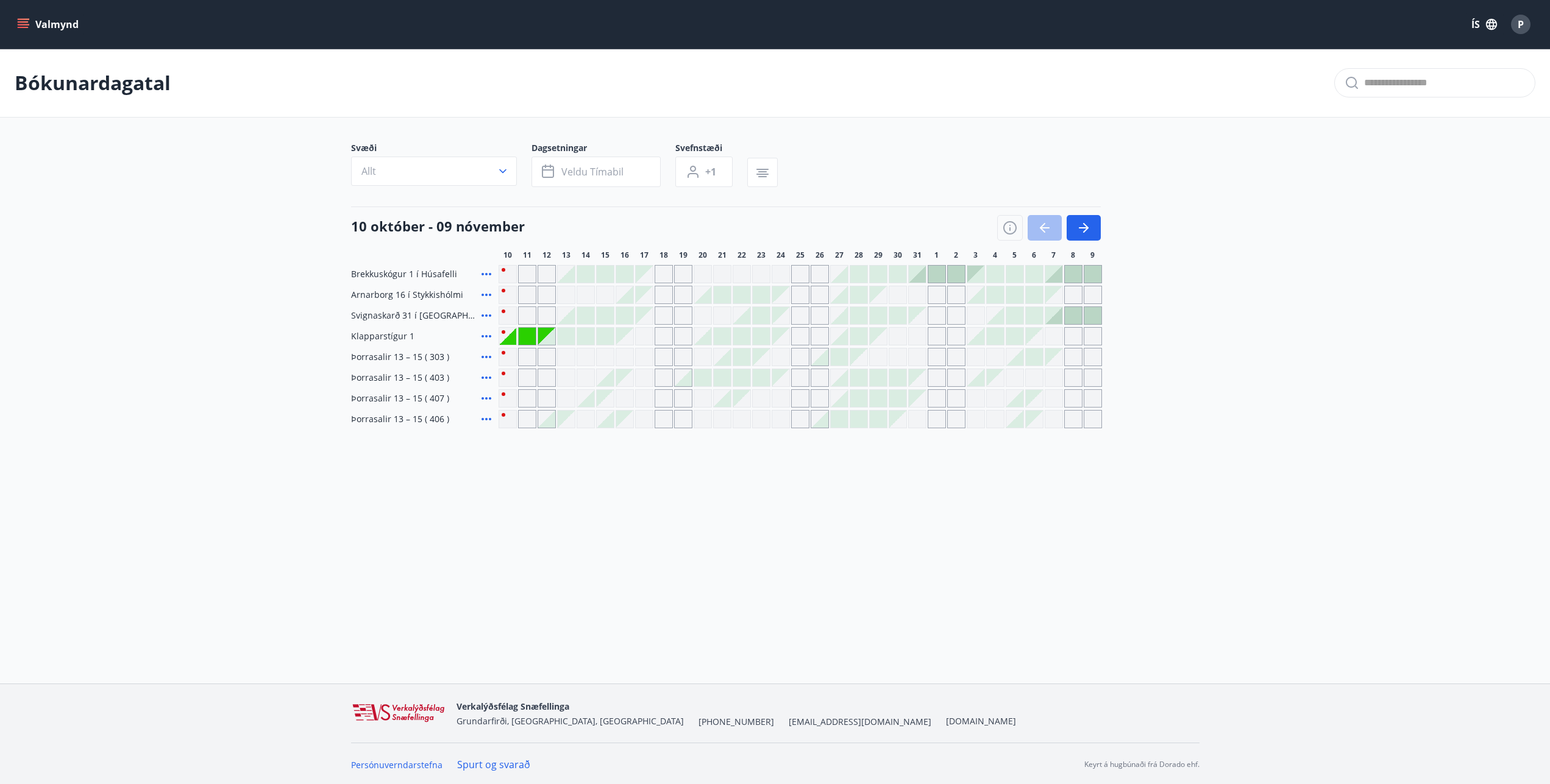
click at [30, 20] on button "Valmynd" at bounding box center [49, 24] width 69 height 22
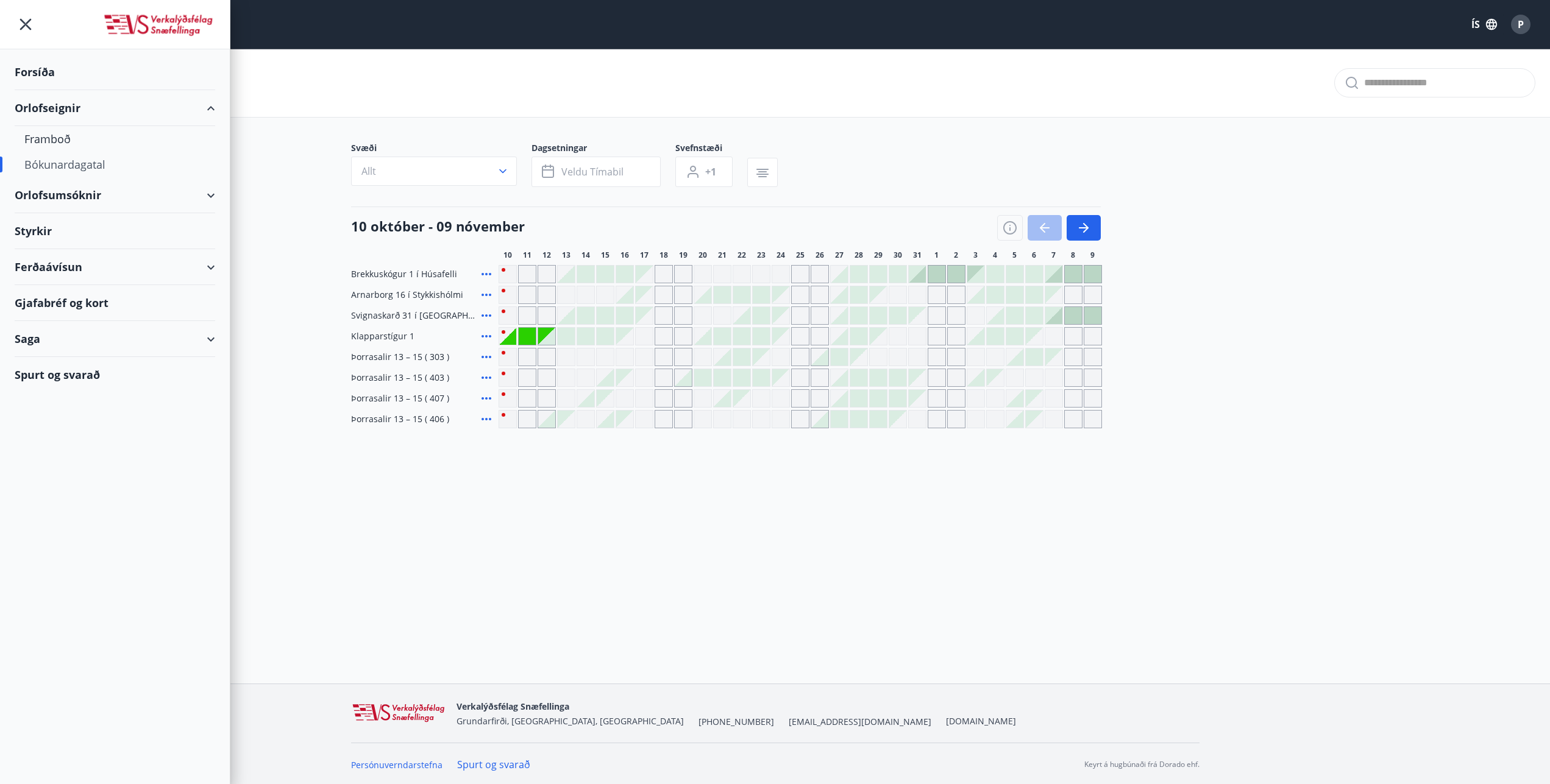
click at [334, 113] on div "Bókunardagatal" at bounding box center [775, 83] width 1550 height 69
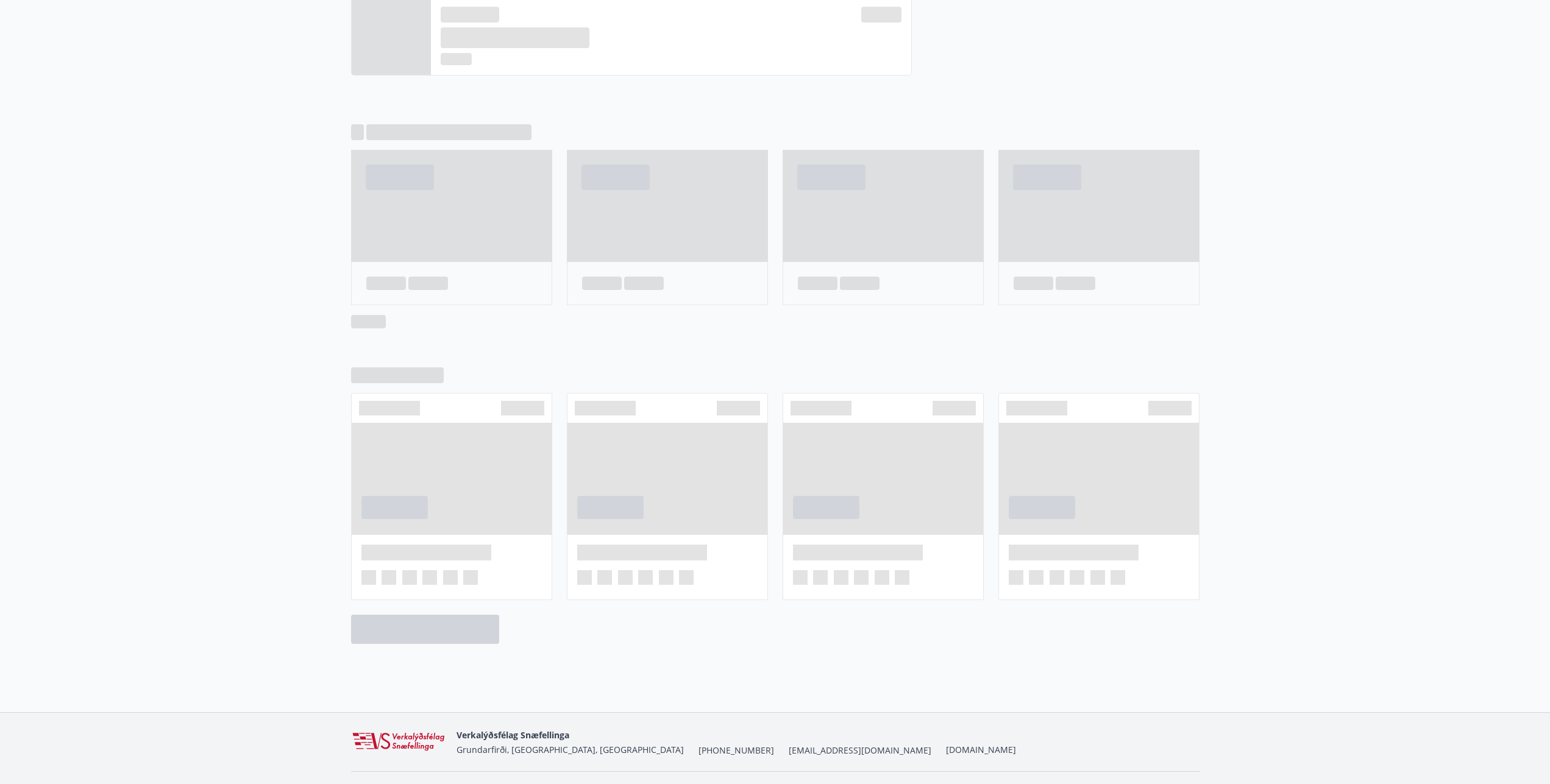
scroll to position [604, 0]
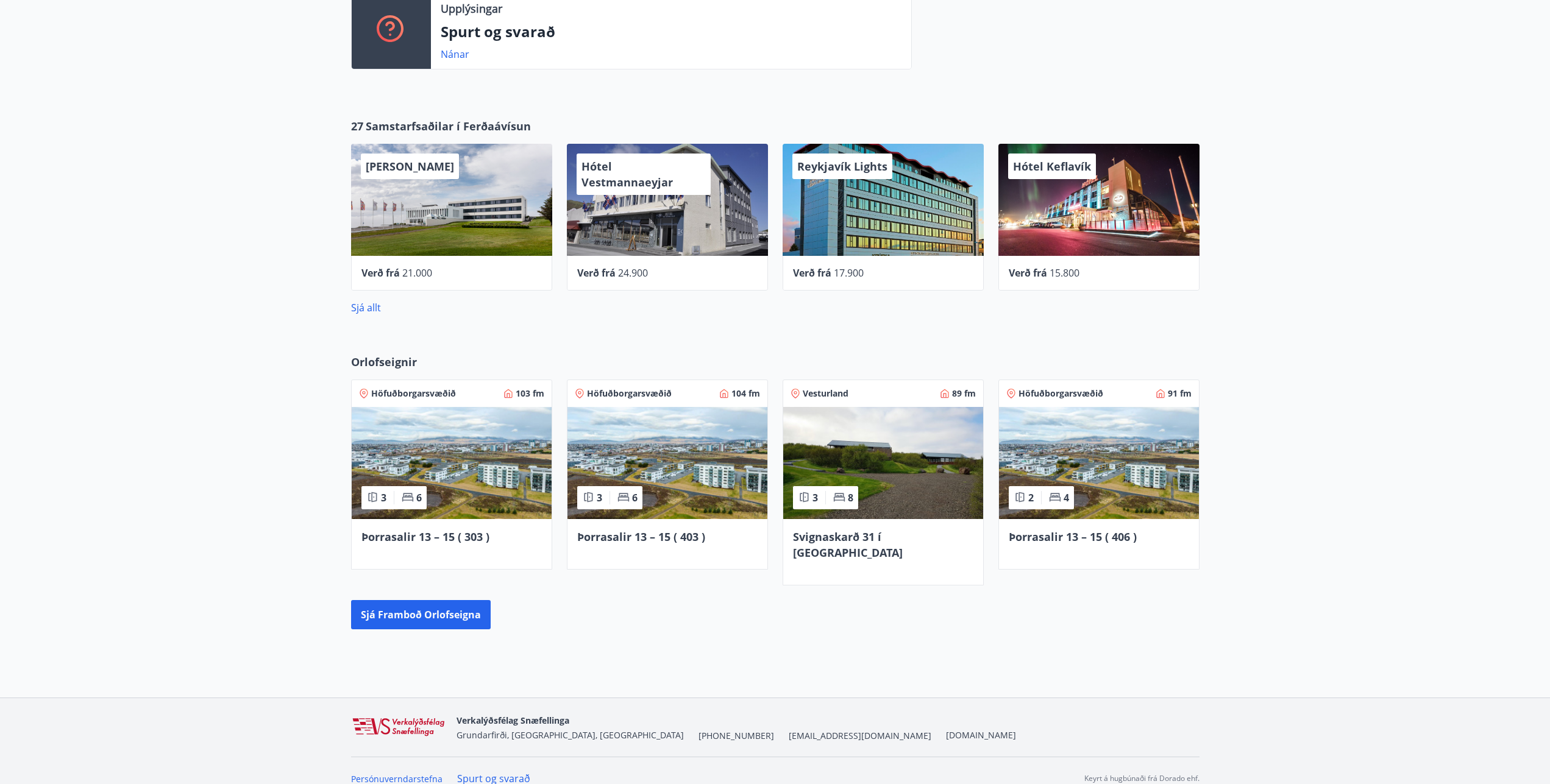
click at [0, 254] on div "27 Samstarfsaðilar í Ferðaávísun Hótel Höfn Verð frá 21.000 Hótel Vestmannaeyja…" at bounding box center [775, 216] width 1550 height 236
click at [692, 470] on img at bounding box center [667, 463] width 200 height 112
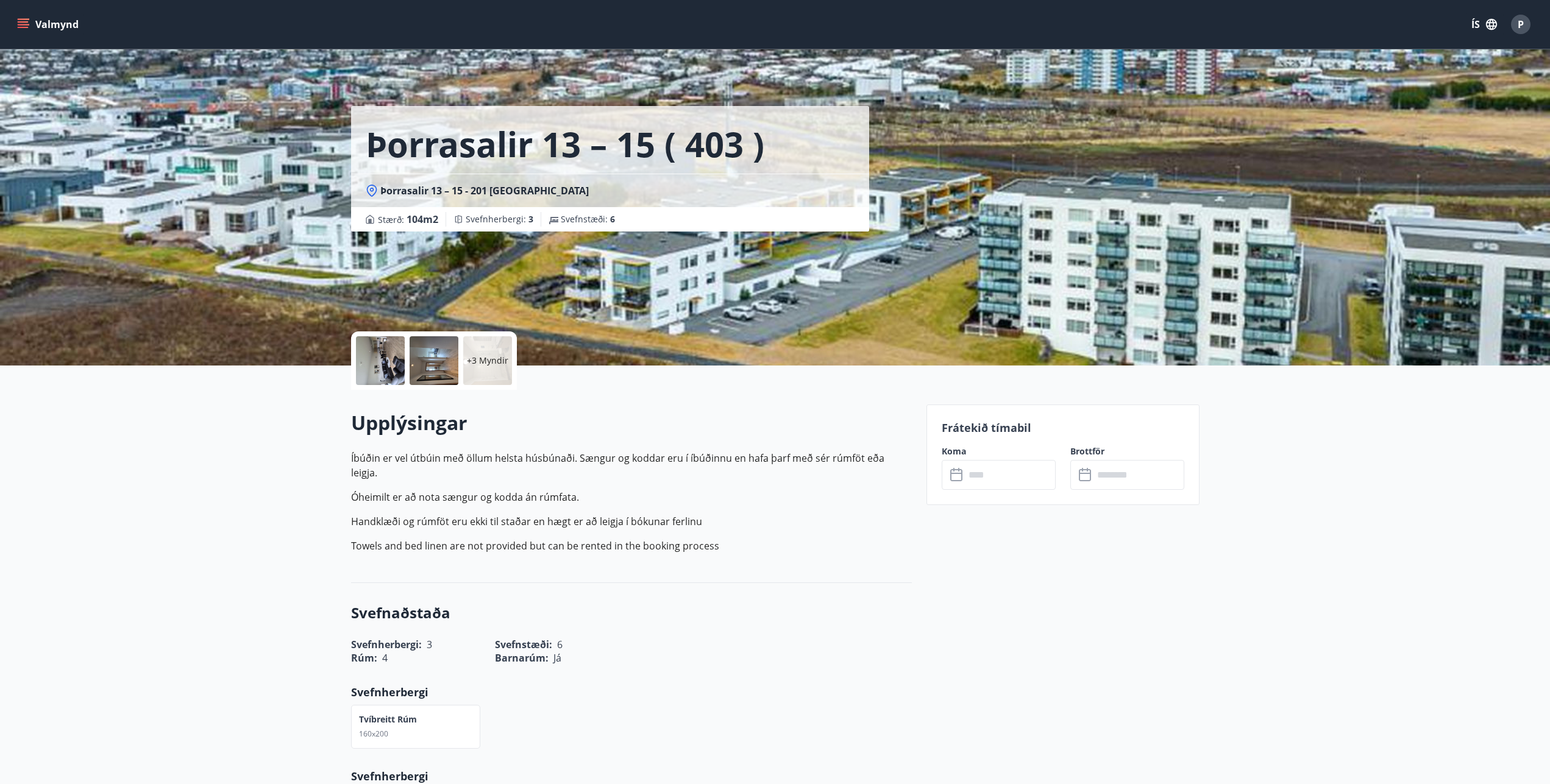
click at [1011, 475] on input "text" at bounding box center [1010, 475] width 91 height 30
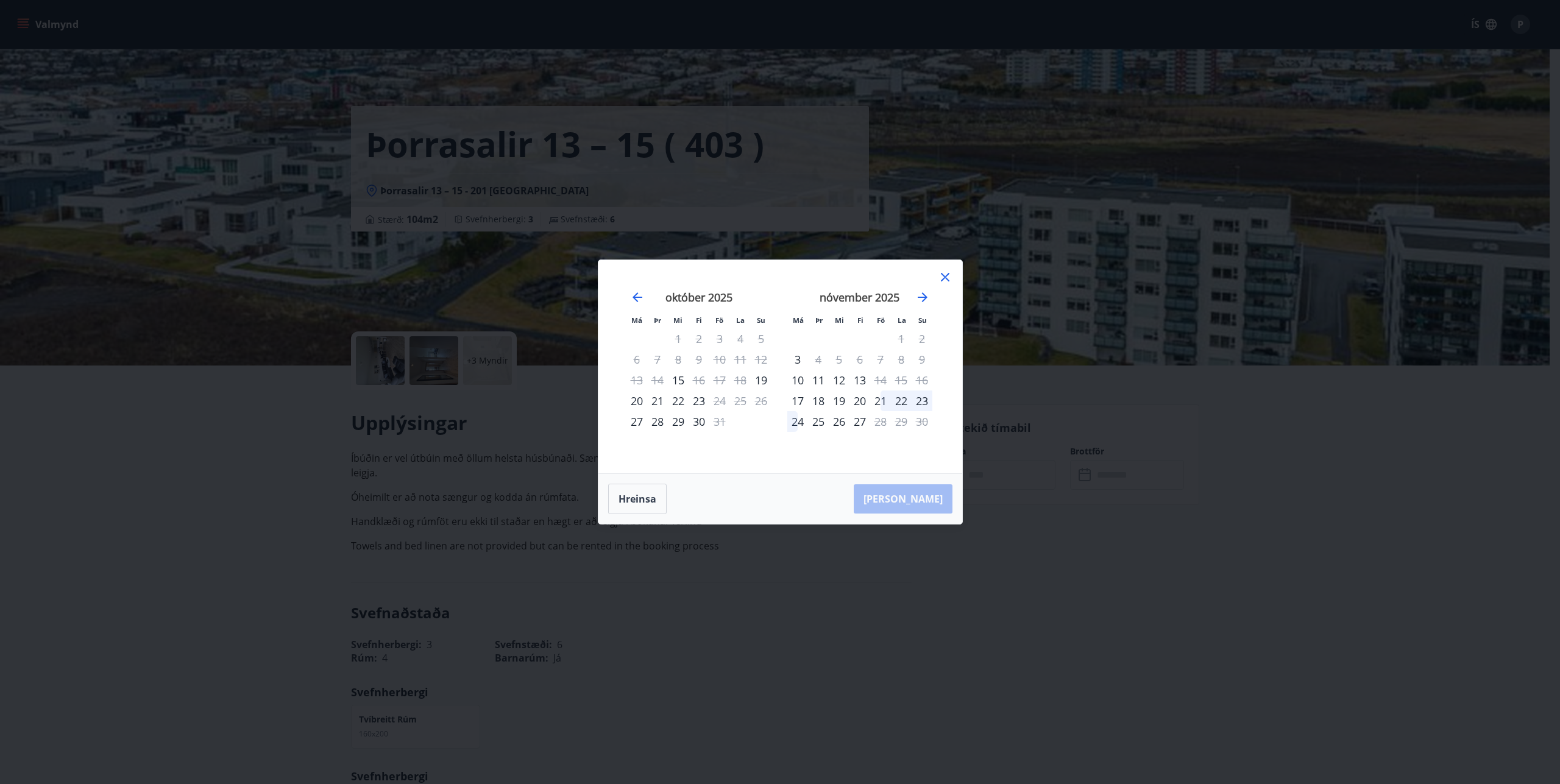
click at [891, 399] on div "22" at bounding box center [901, 401] width 21 height 21
click at [920, 402] on div "23" at bounding box center [921, 401] width 21 height 21
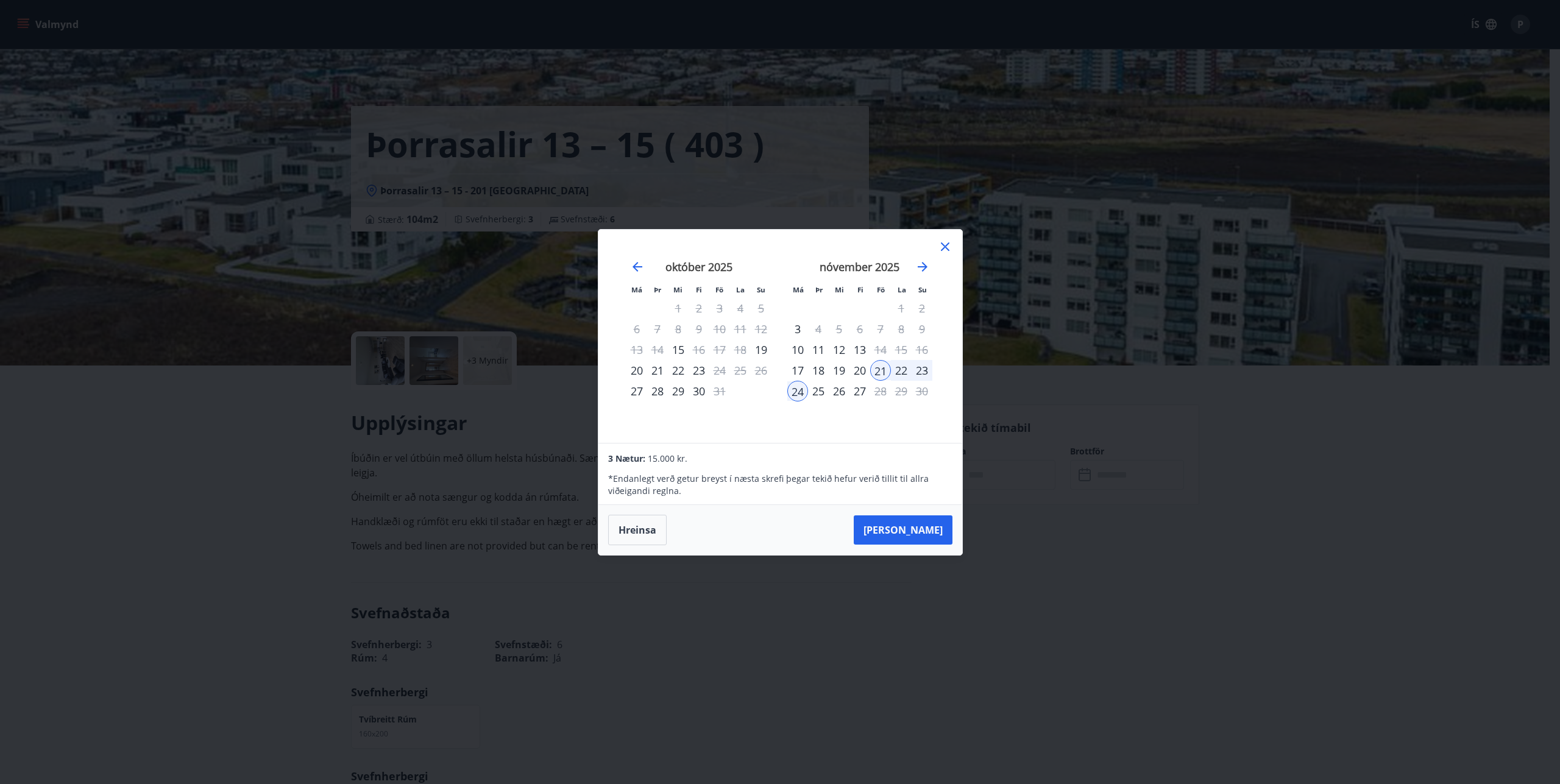
click at [914, 368] on div "23" at bounding box center [921, 370] width 21 height 21
click at [921, 368] on div "23" at bounding box center [921, 370] width 21 height 21
click at [920, 259] on icon "Move forward to switch to the next month." at bounding box center [922, 266] width 15 height 15
click at [943, 246] on icon at bounding box center [945, 246] width 8 height 8
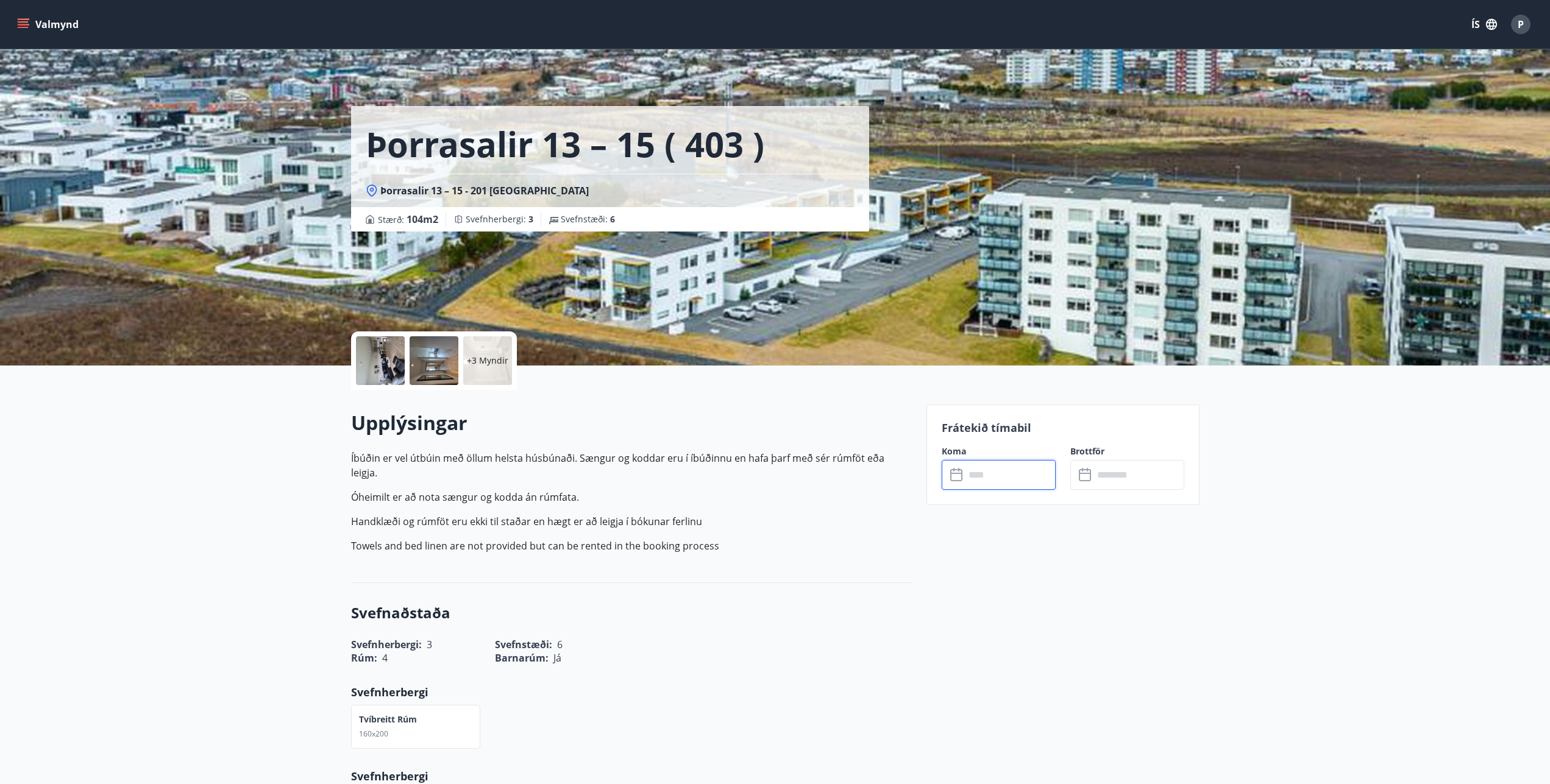
click at [439, 366] on div at bounding box center [434, 360] width 49 height 49
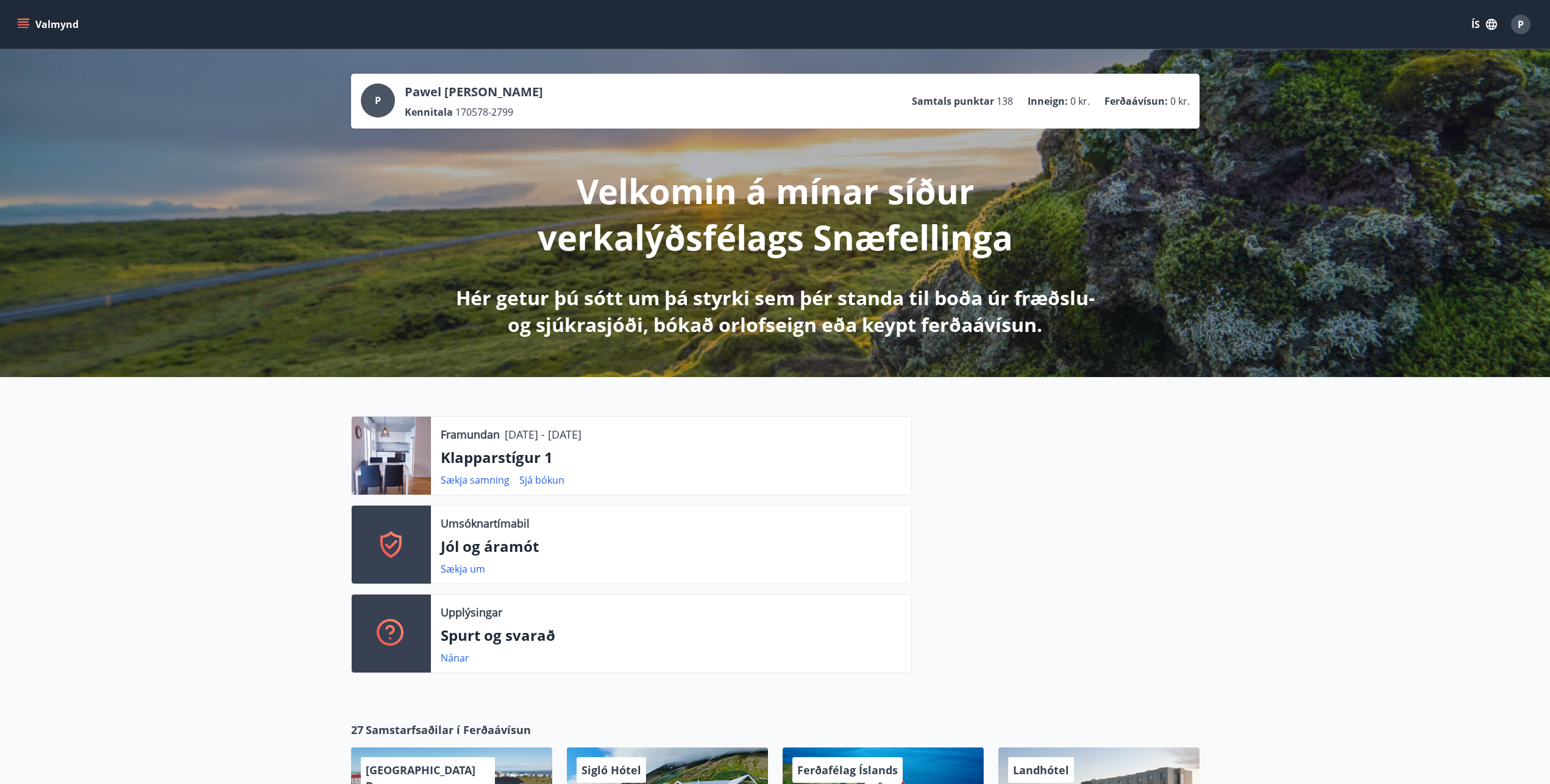
click at [1528, 25] on div "P" at bounding box center [1521, 24] width 20 height 20
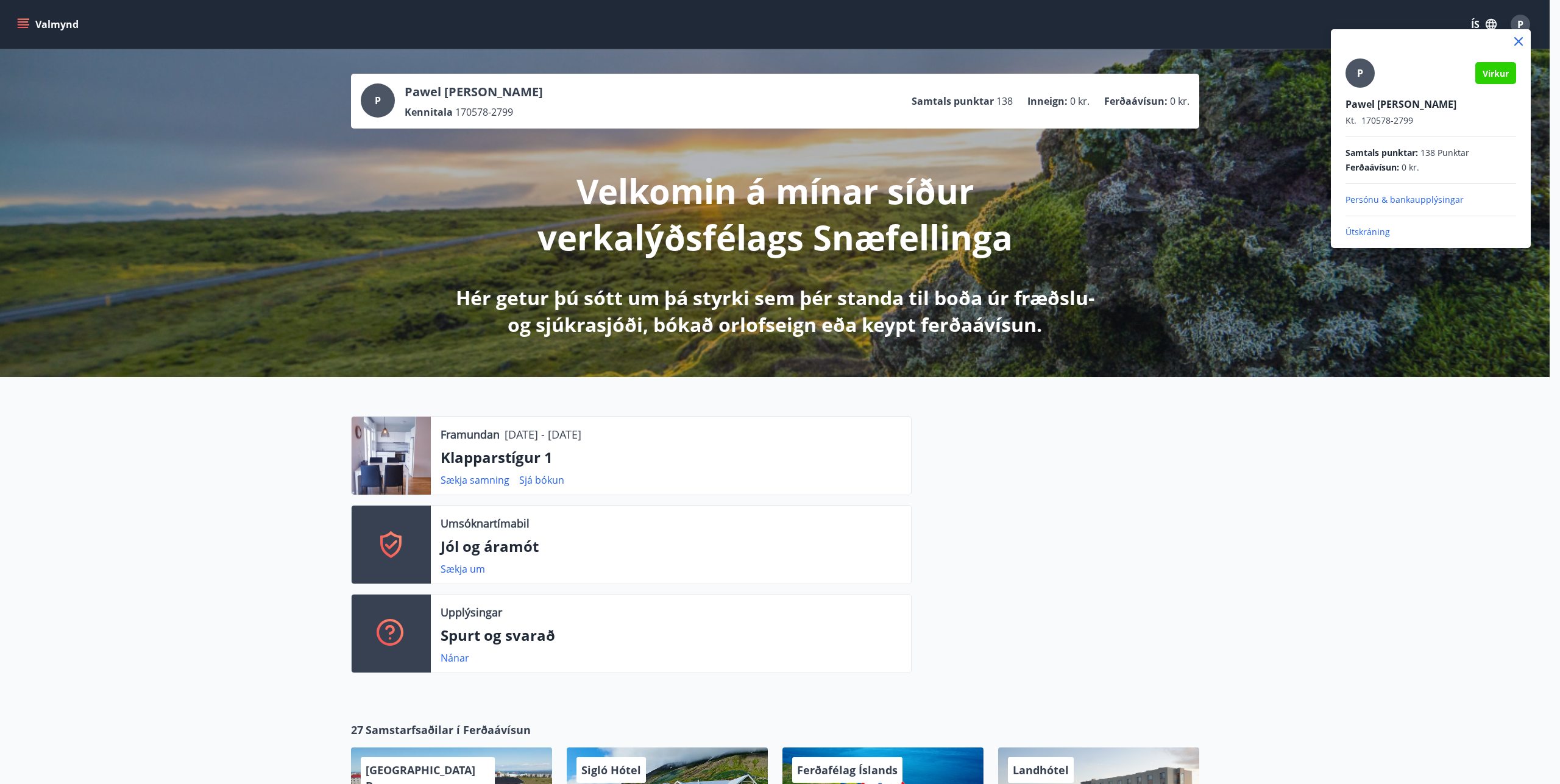
click at [1366, 232] on p "Útskráning" at bounding box center [1431, 232] width 171 height 12
click at [1367, 232] on p "Útskráning" at bounding box center [1431, 232] width 171 height 12
click at [1365, 230] on p "Útskráning" at bounding box center [1431, 232] width 171 height 12
